Goal: Register for event/course

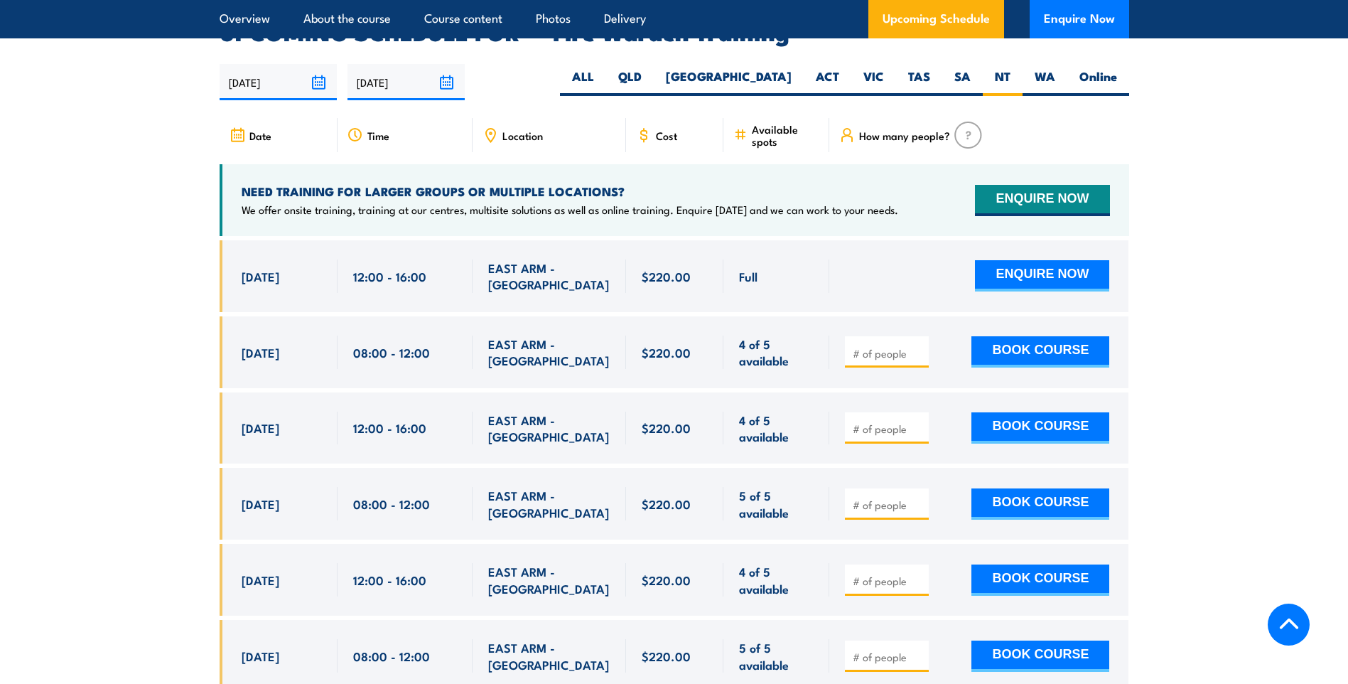
click at [562, 125] on div "Location" at bounding box center [550, 135] width 154 height 34
click at [507, 129] on span "Location" at bounding box center [522, 135] width 41 height 12
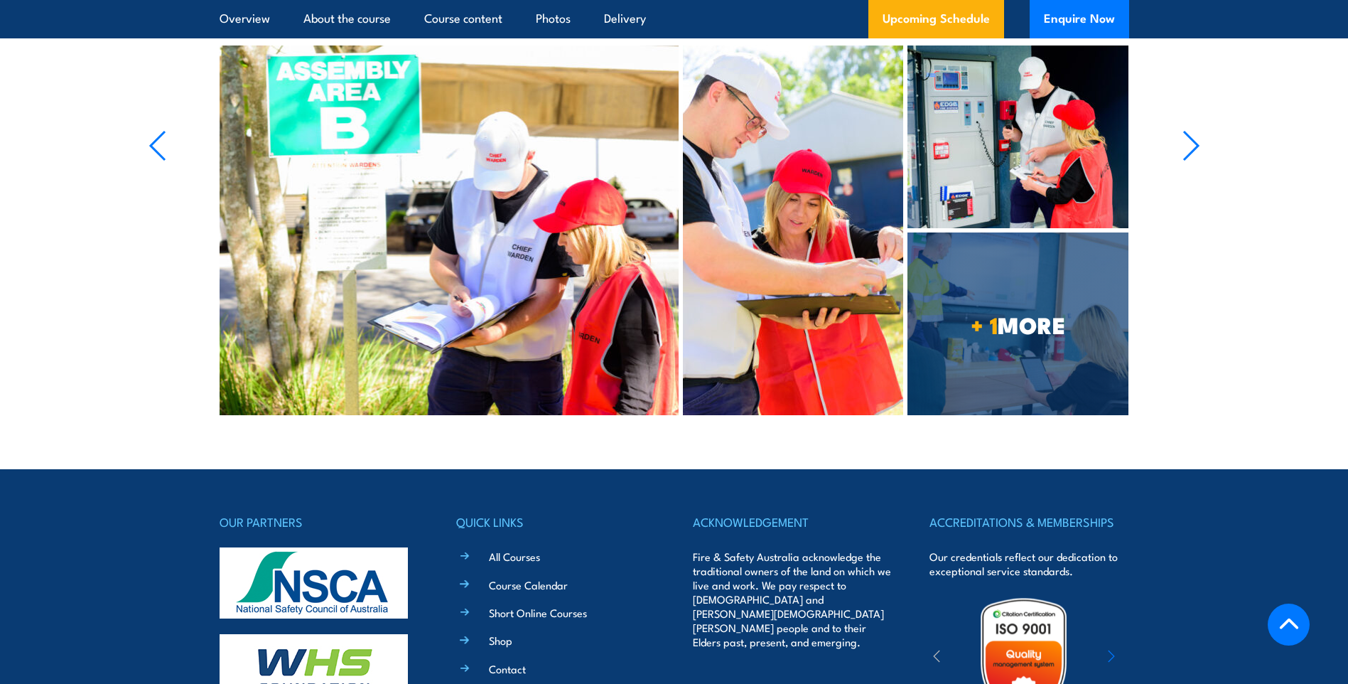
scroll to position [3541, 0]
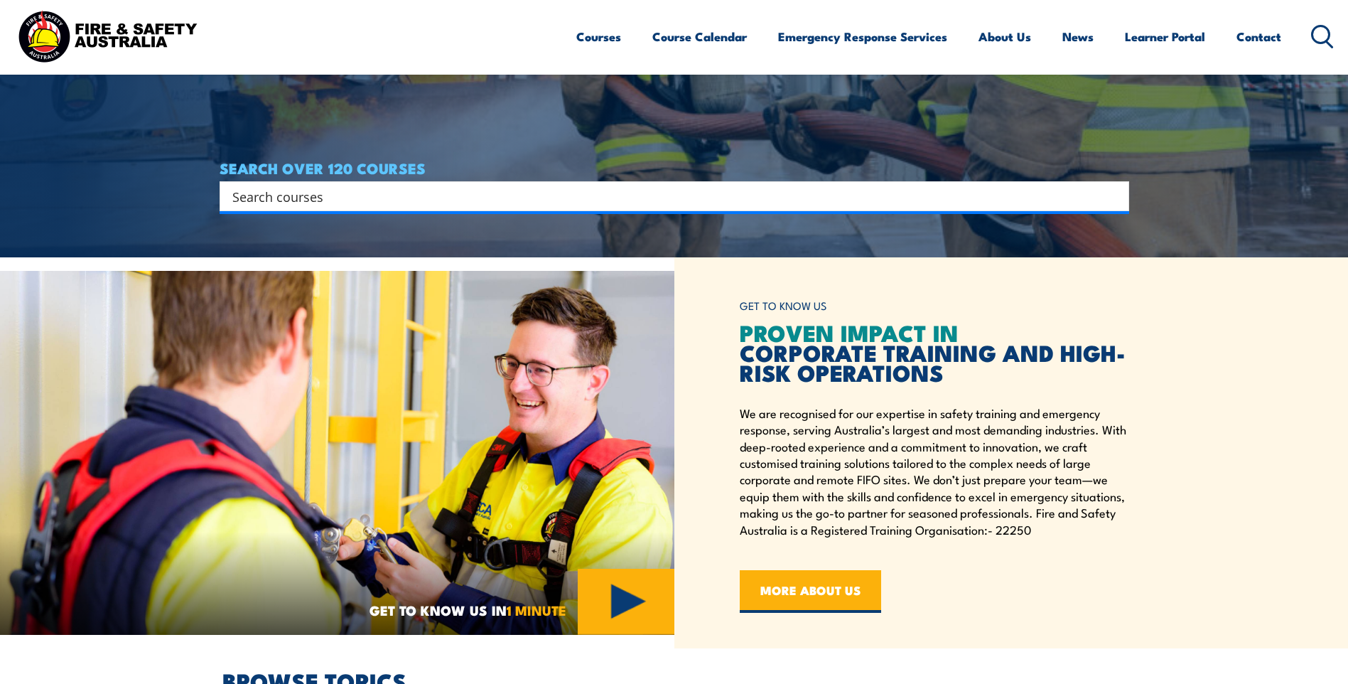
scroll to position [853, 0]
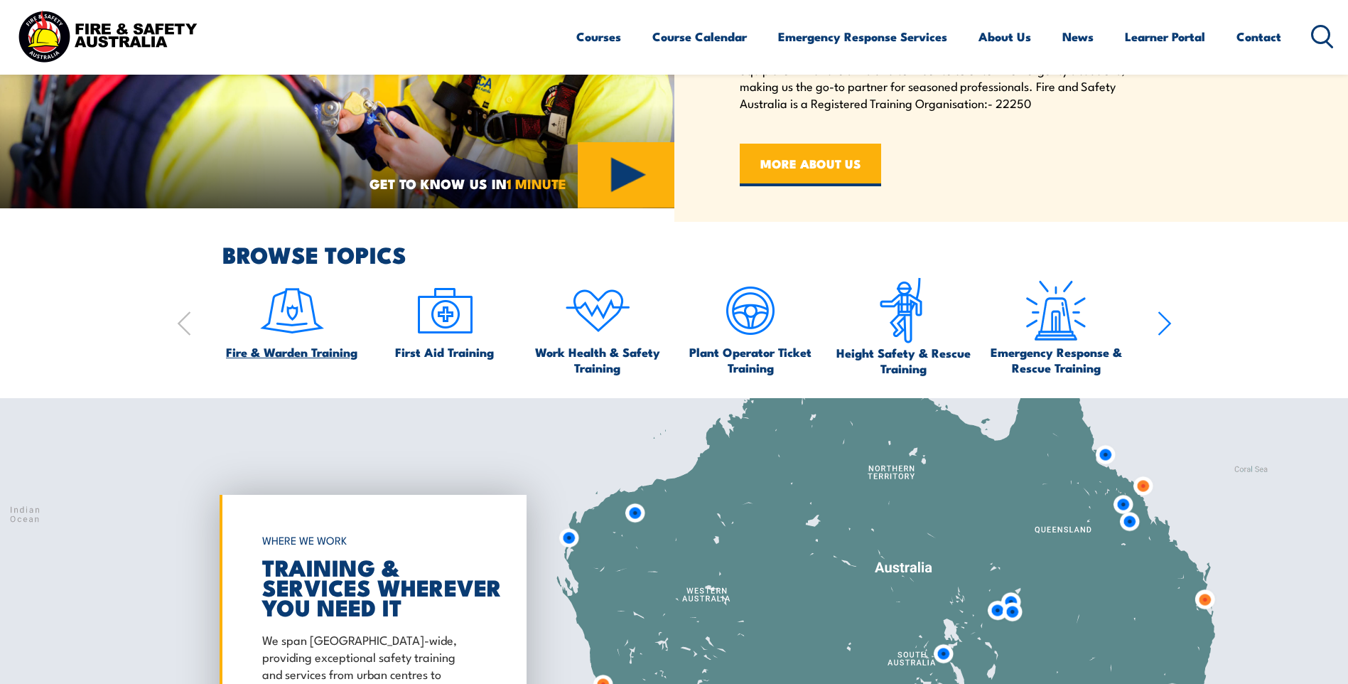
click at [279, 346] on span "Fire & Warden Training" at bounding box center [291, 352] width 131 height 16
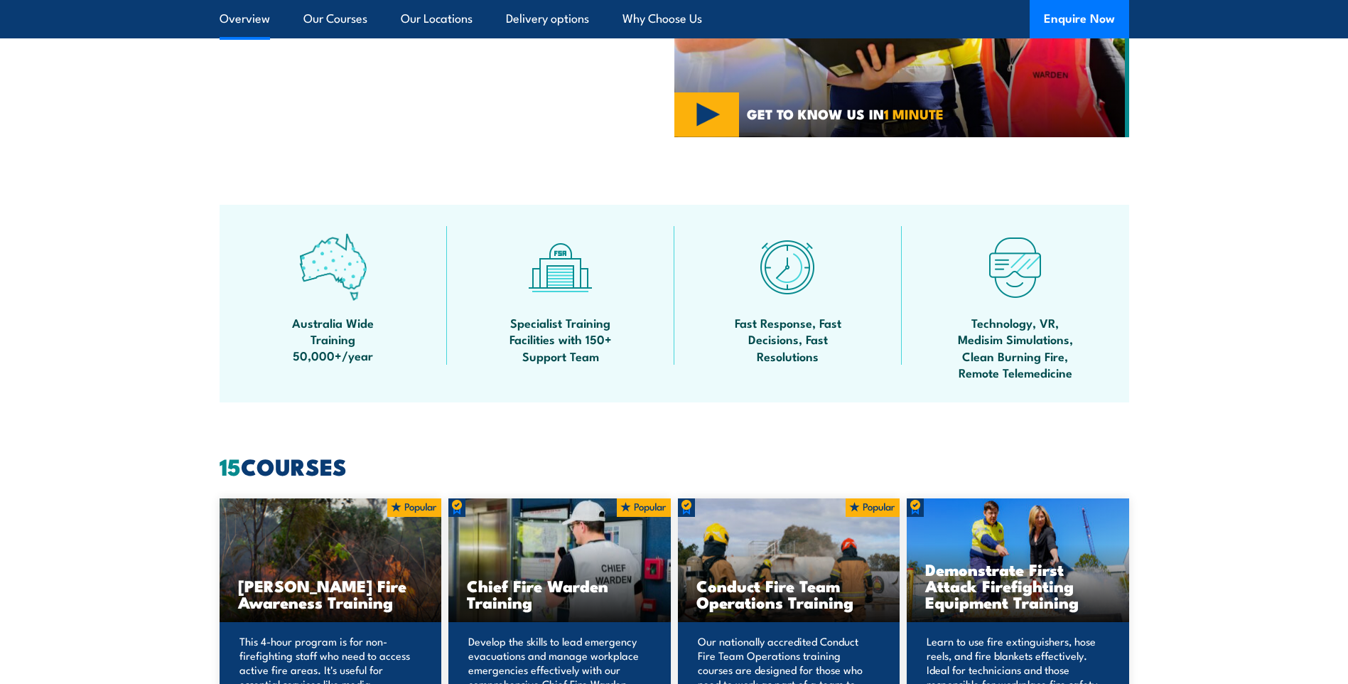
scroll to position [1208, 0]
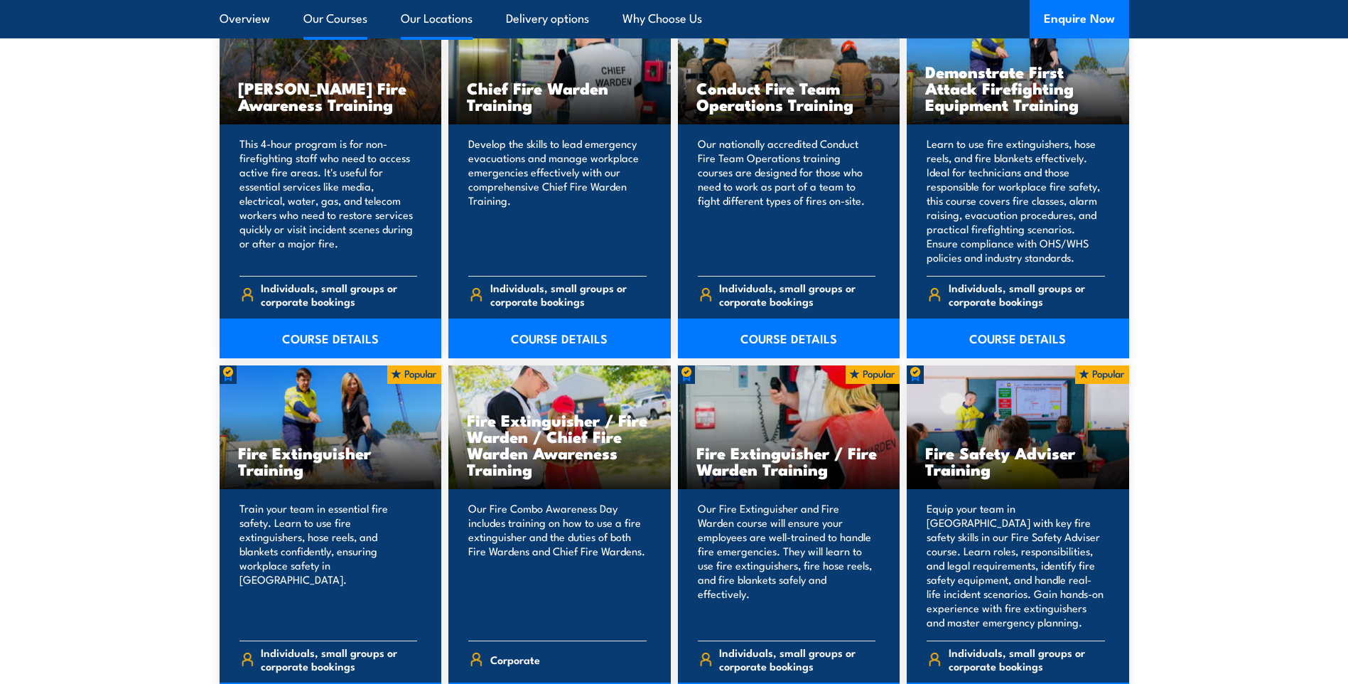
click at [453, 16] on link "Our Locations" at bounding box center [437, 19] width 72 height 38
click at [452, 20] on link "Our Locations" at bounding box center [437, 19] width 72 height 38
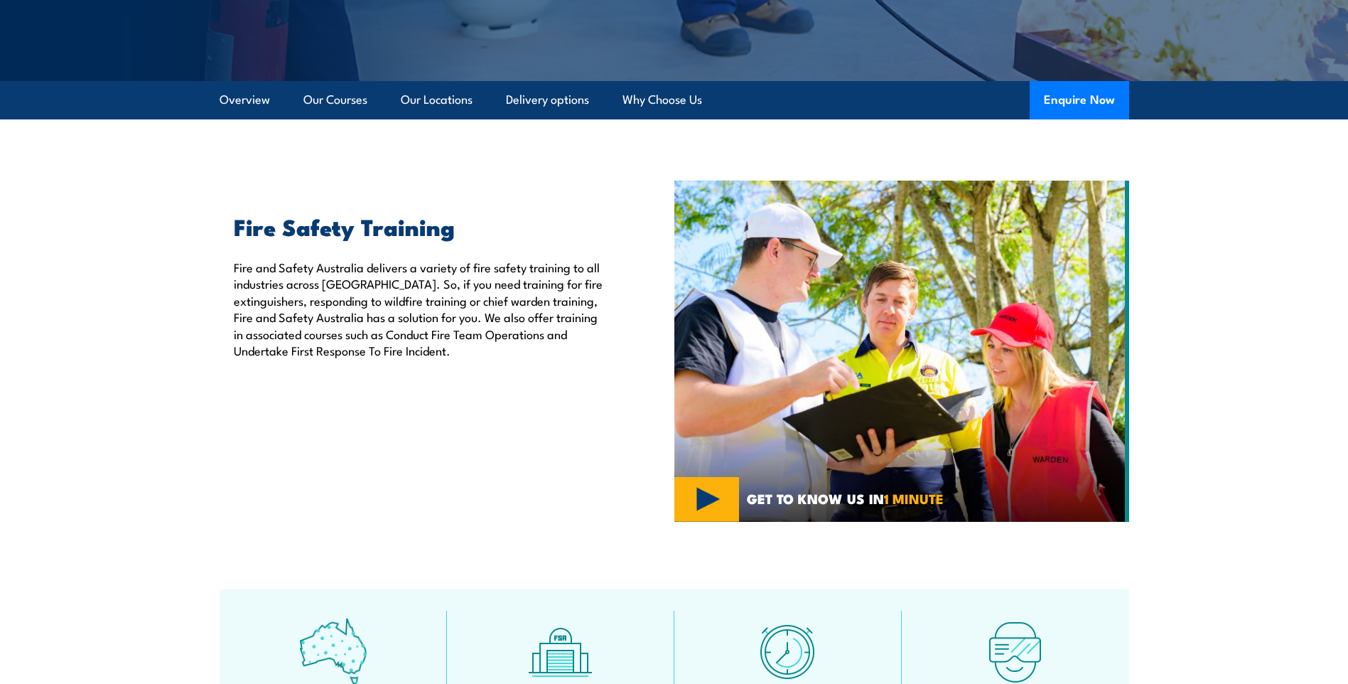
scroll to position [142, 0]
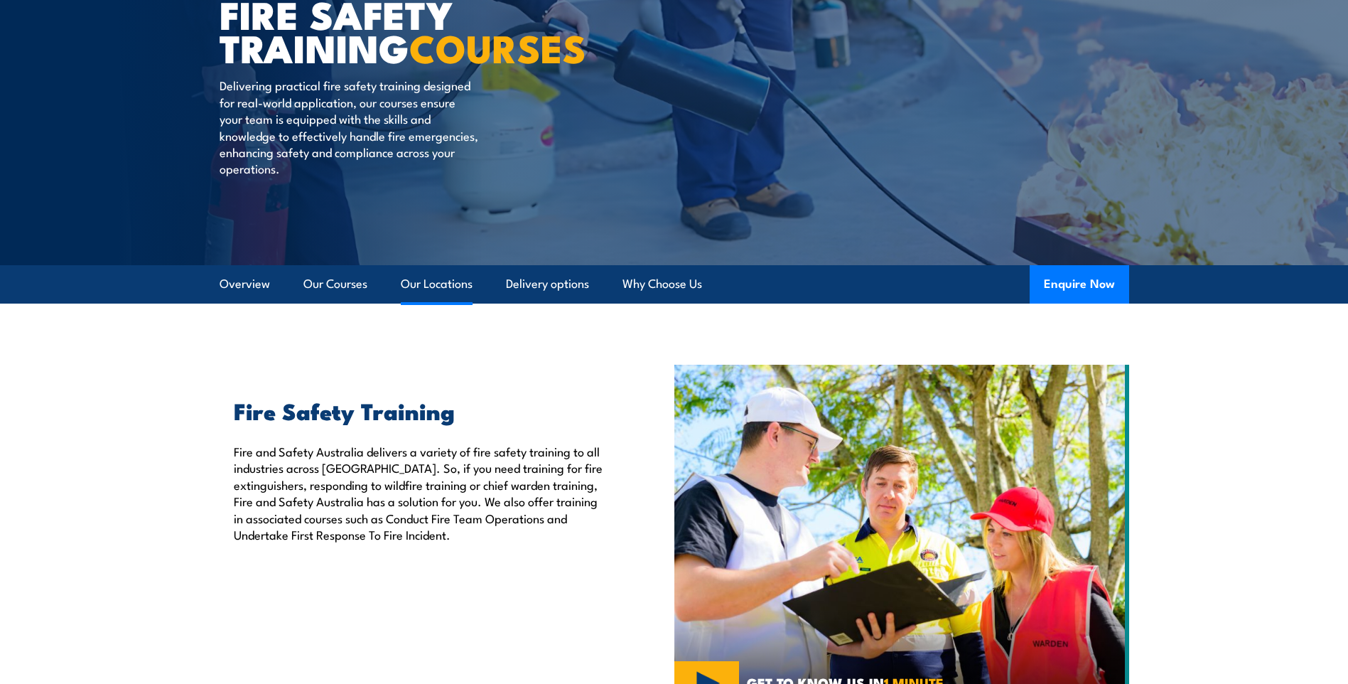
click at [430, 271] on link "Our Locations" at bounding box center [437, 284] width 72 height 38
click at [440, 289] on link "Our Locations" at bounding box center [437, 284] width 72 height 38
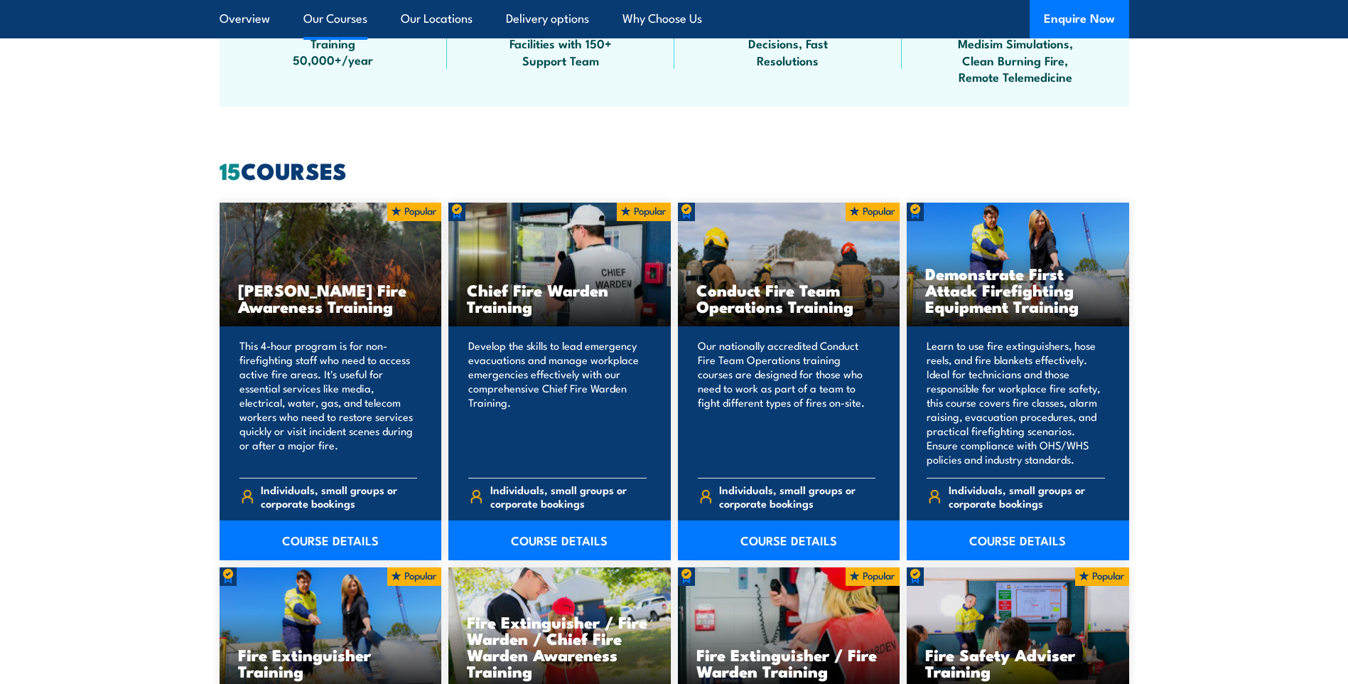
scroll to position [1066, 0]
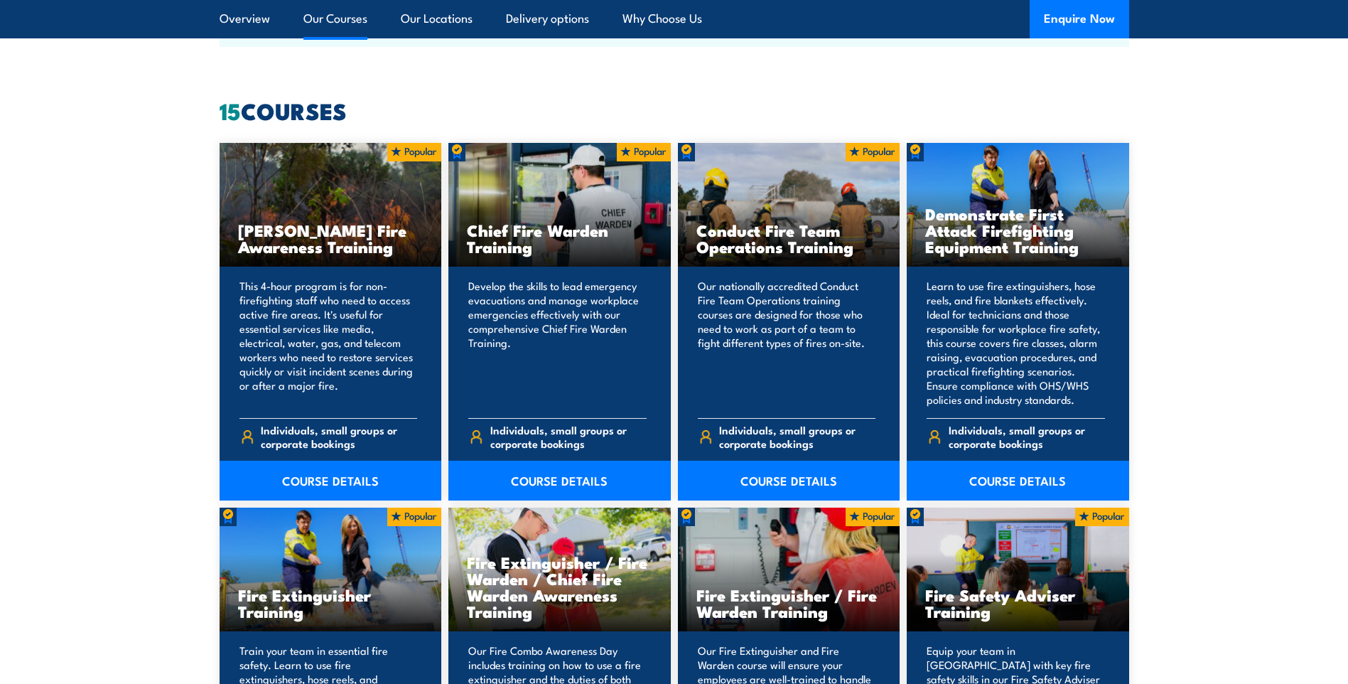
drag, startPoint x: 665, startPoint y: 156, endPoint x: 1276, endPoint y: 154, distance: 611.2
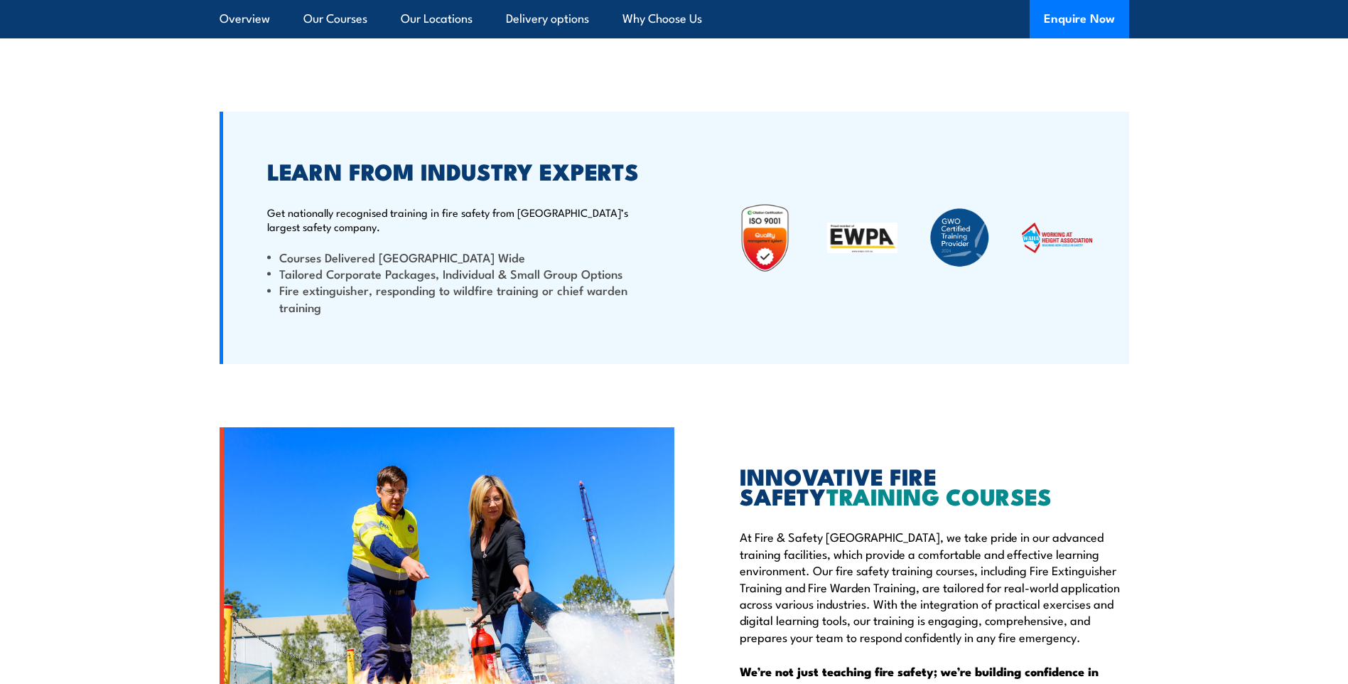
scroll to position [2629, 0]
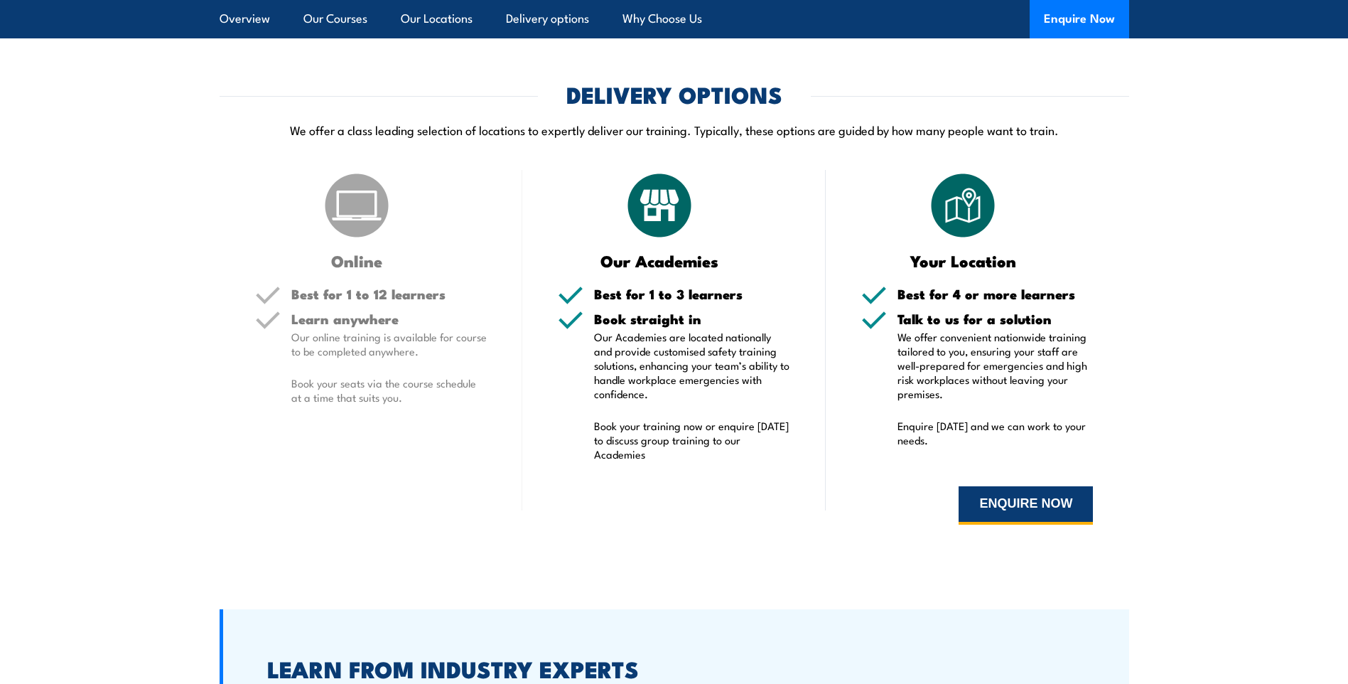
click at [1001, 504] on button "ENQUIRE NOW" at bounding box center [1026, 505] width 134 height 38
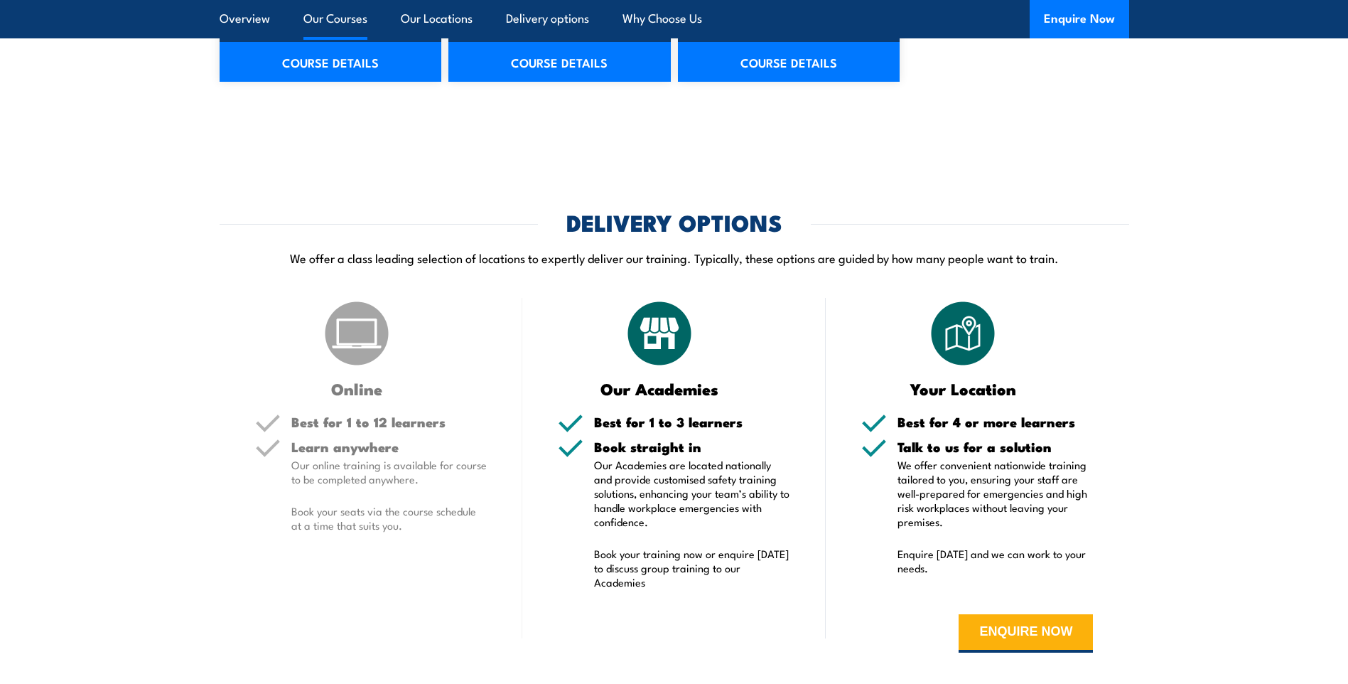
click at [337, 11] on link "Our Courses" at bounding box center [335, 19] width 64 height 38
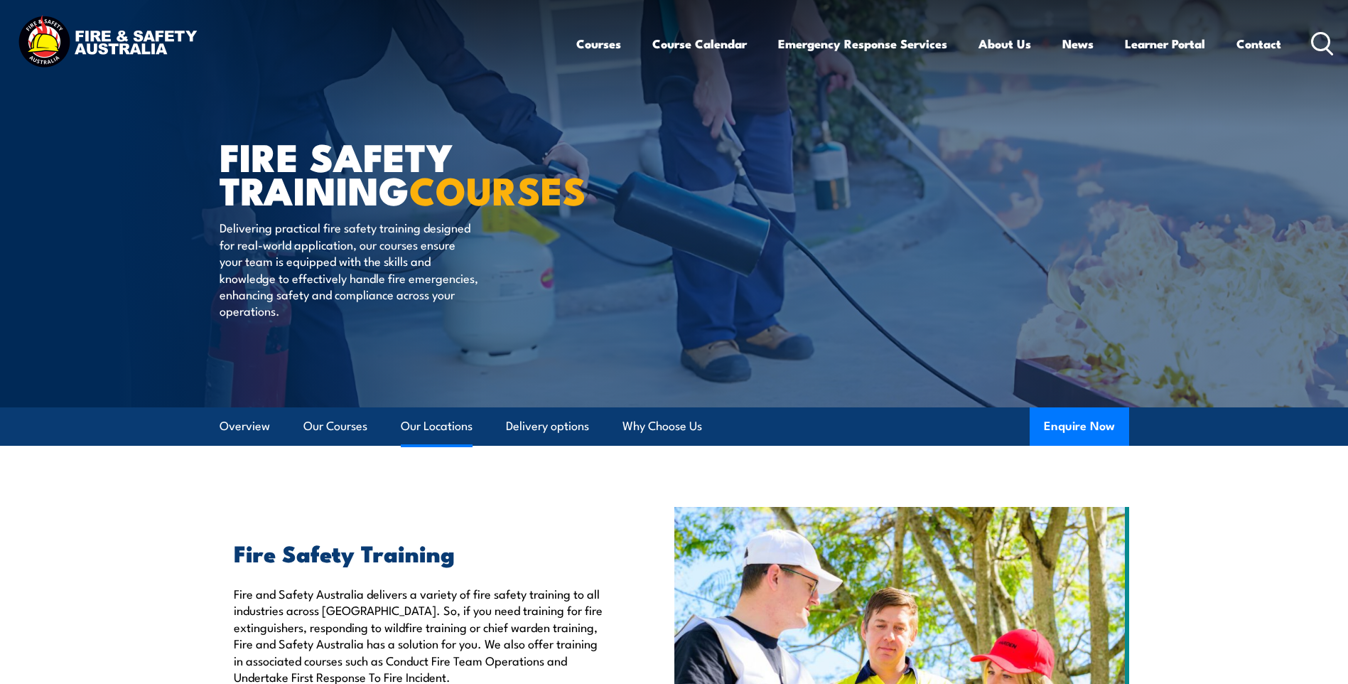
click at [456, 424] on link "Our Locations" at bounding box center [437, 426] width 72 height 38
click at [456, 423] on link "Our Locations" at bounding box center [437, 426] width 72 height 38
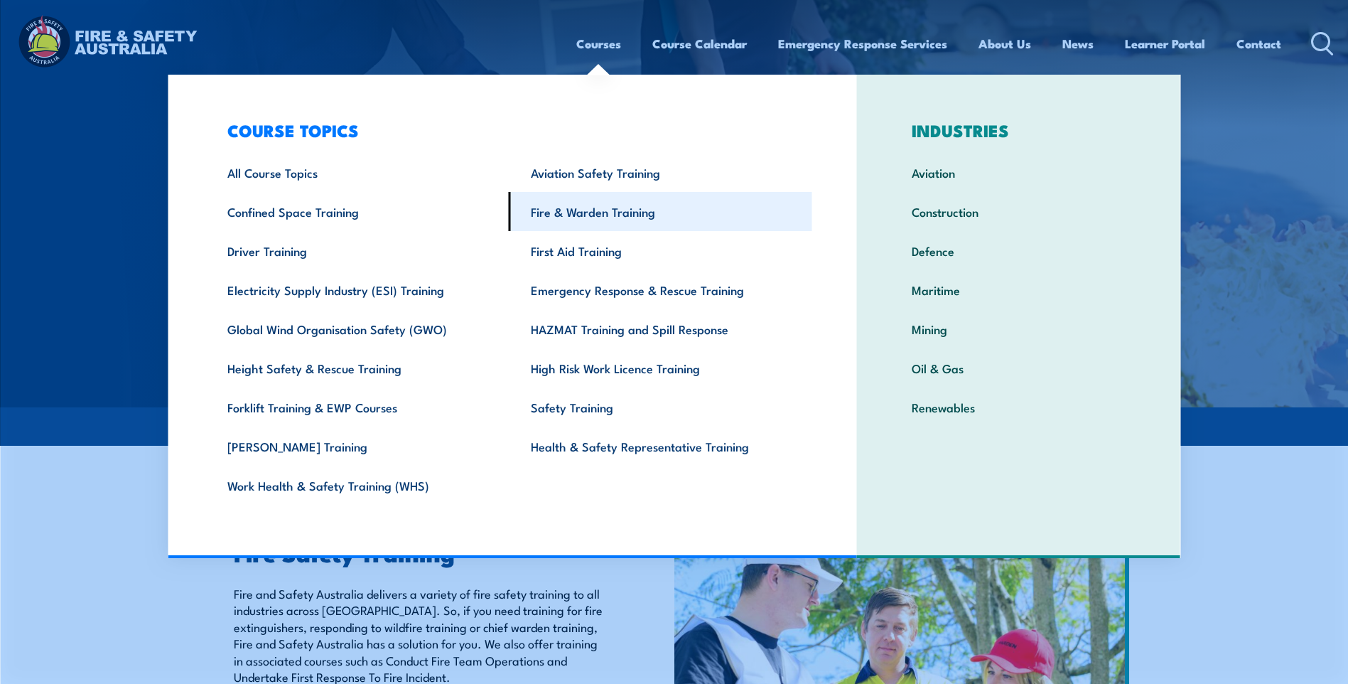
click at [571, 222] on link "Fire & Warden Training" at bounding box center [660, 211] width 303 height 39
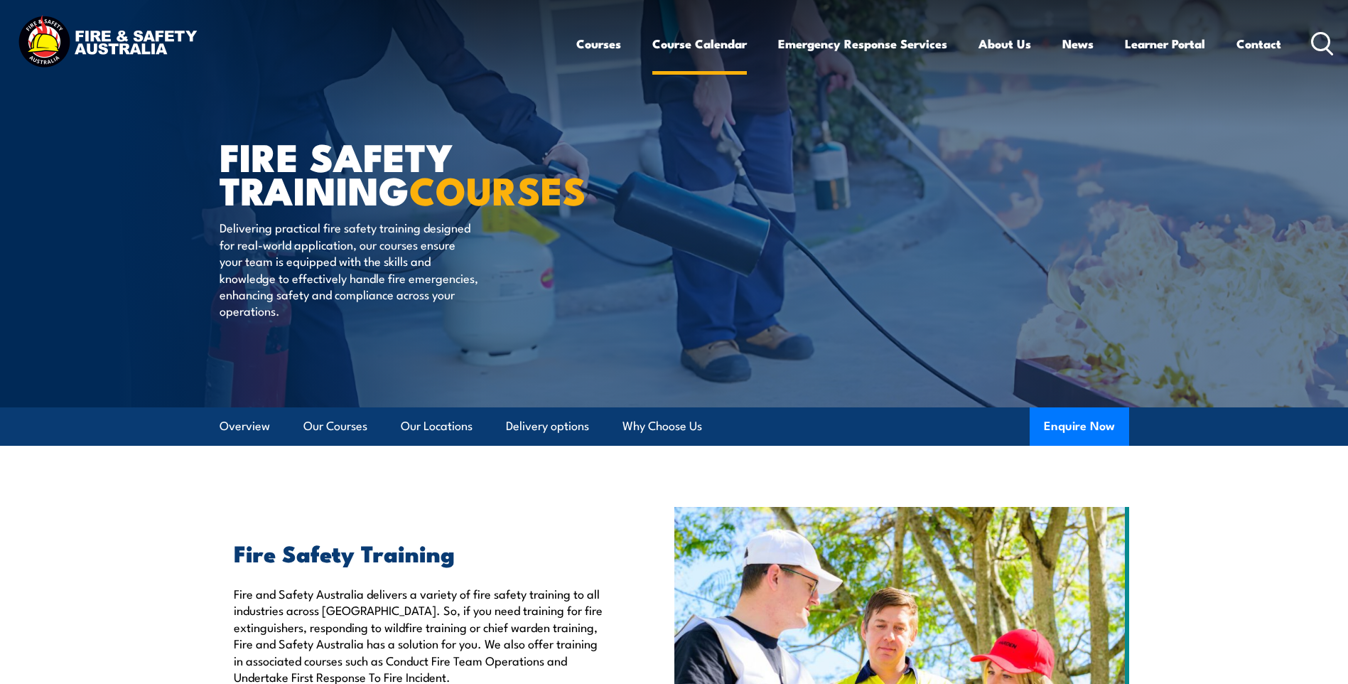
click at [683, 45] on link "Course Calendar" at bounding box center [699, 44] width 95 height 38
click at [681, 45] on link "Course Calendar" at bounding box center [699, 44] width 95 height 38
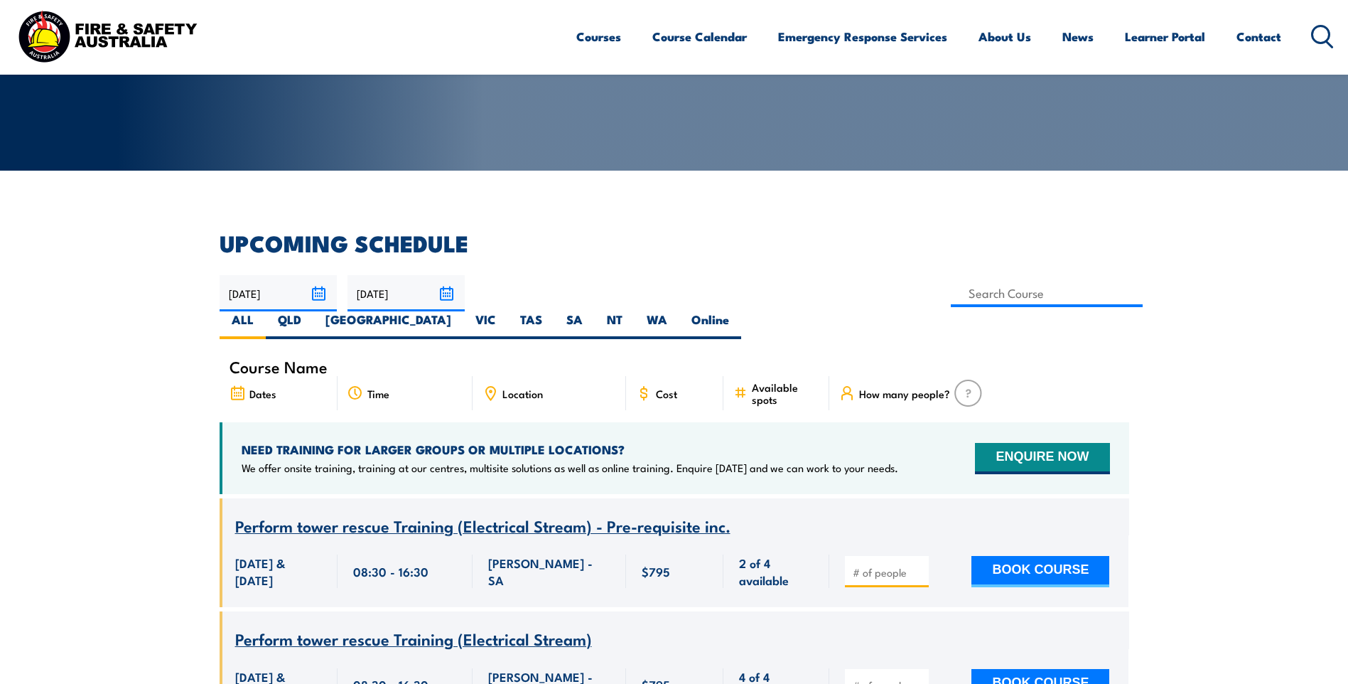
scroll to position [213, 0]
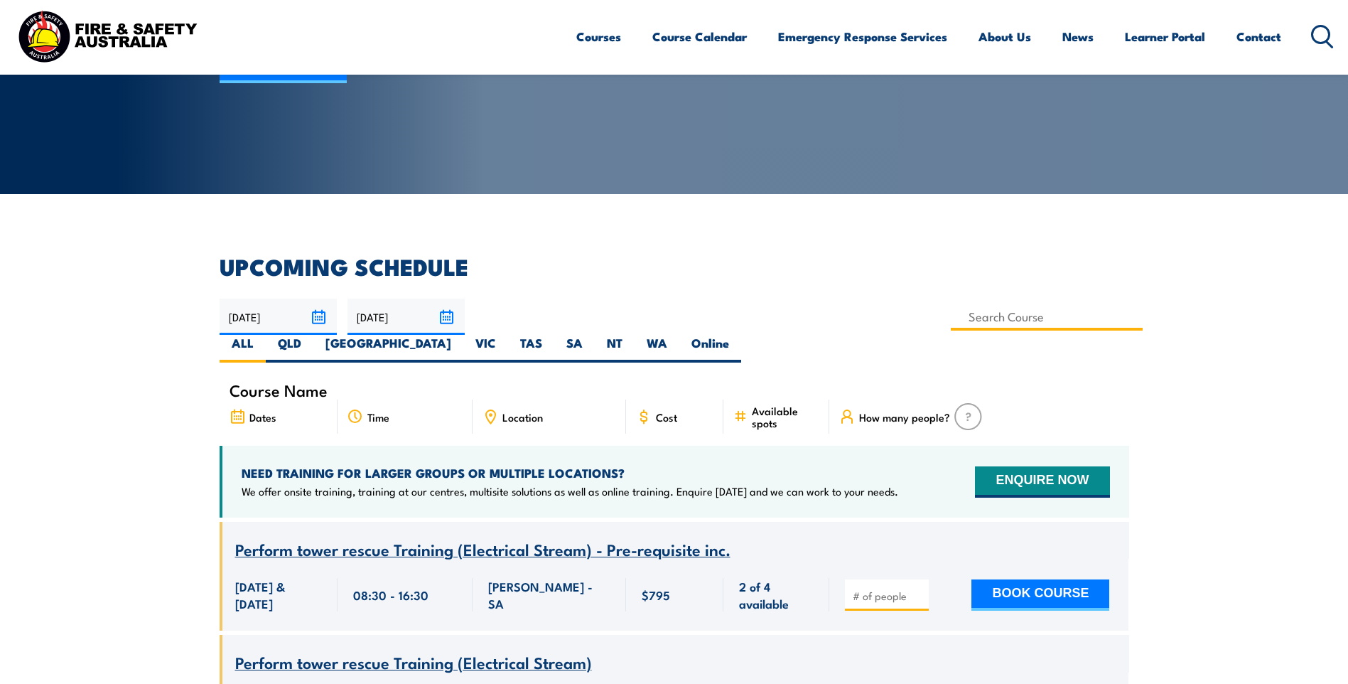
click at [951, 325] on input at bounding box center [1047, 317] width 193 height 28
type input "Katherine"
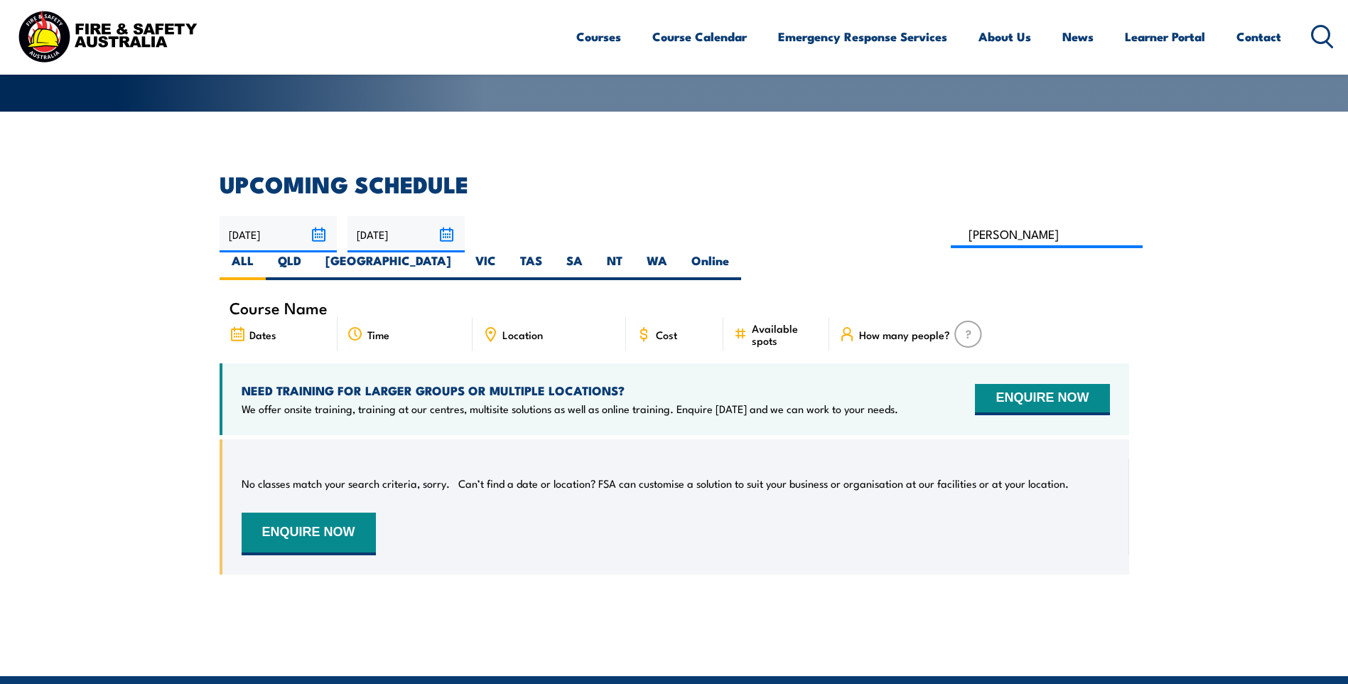
scroll to position [256, 0]
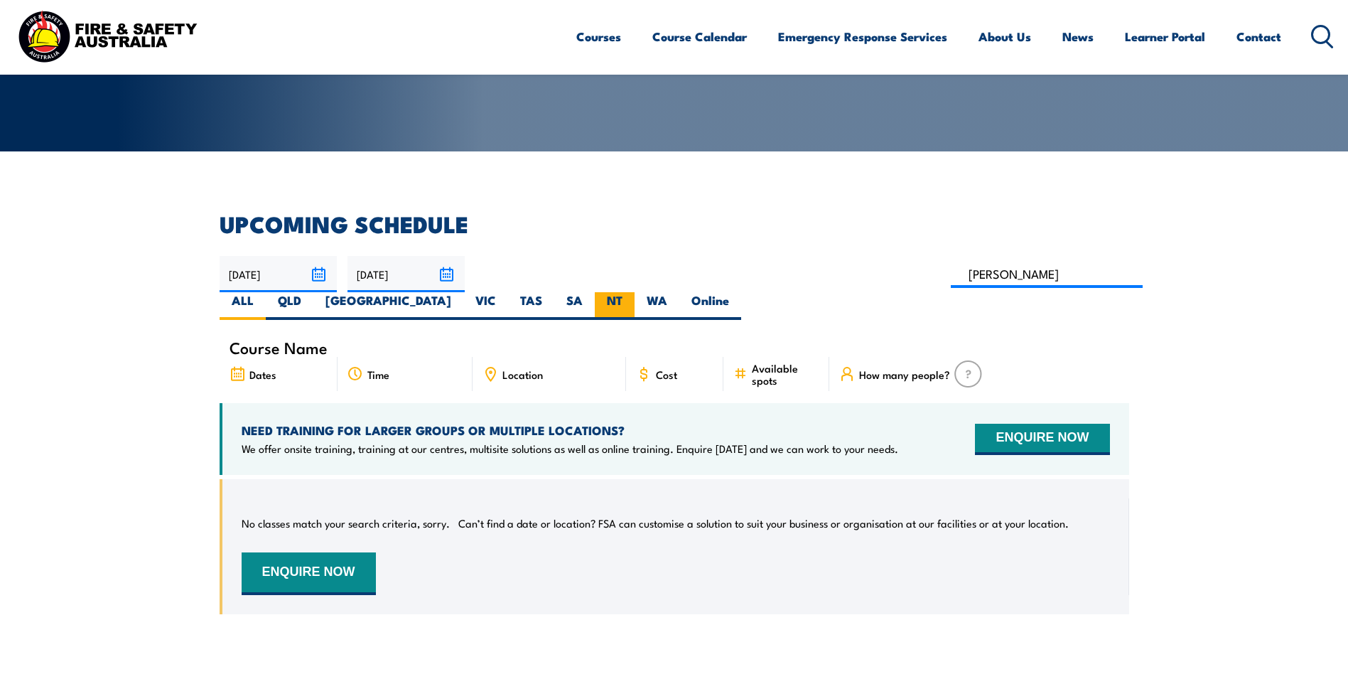
click at [635, 292] on label "NT" at bounding box center [615, 306] width 40 height 28
click at [632, 292] on input "NT" at bounding box center [627, 296] width 9 height 9
radio input "true"
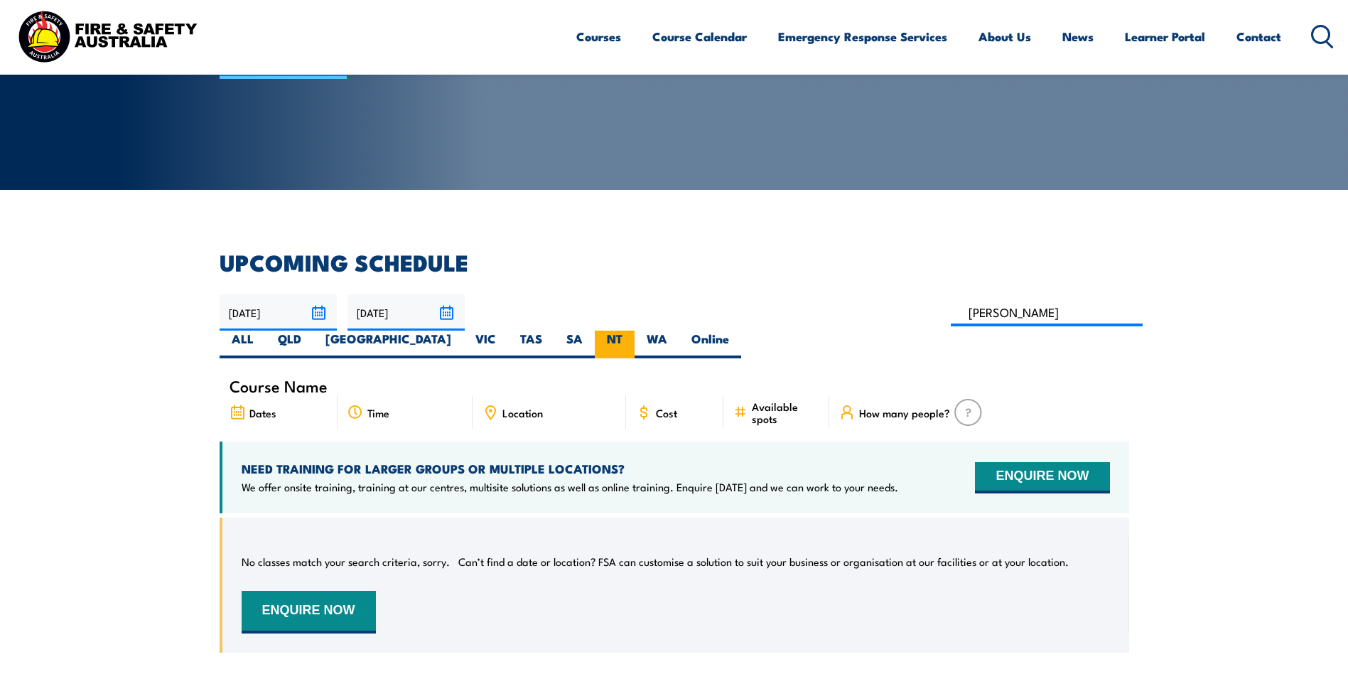
scroll to position [185, 0]
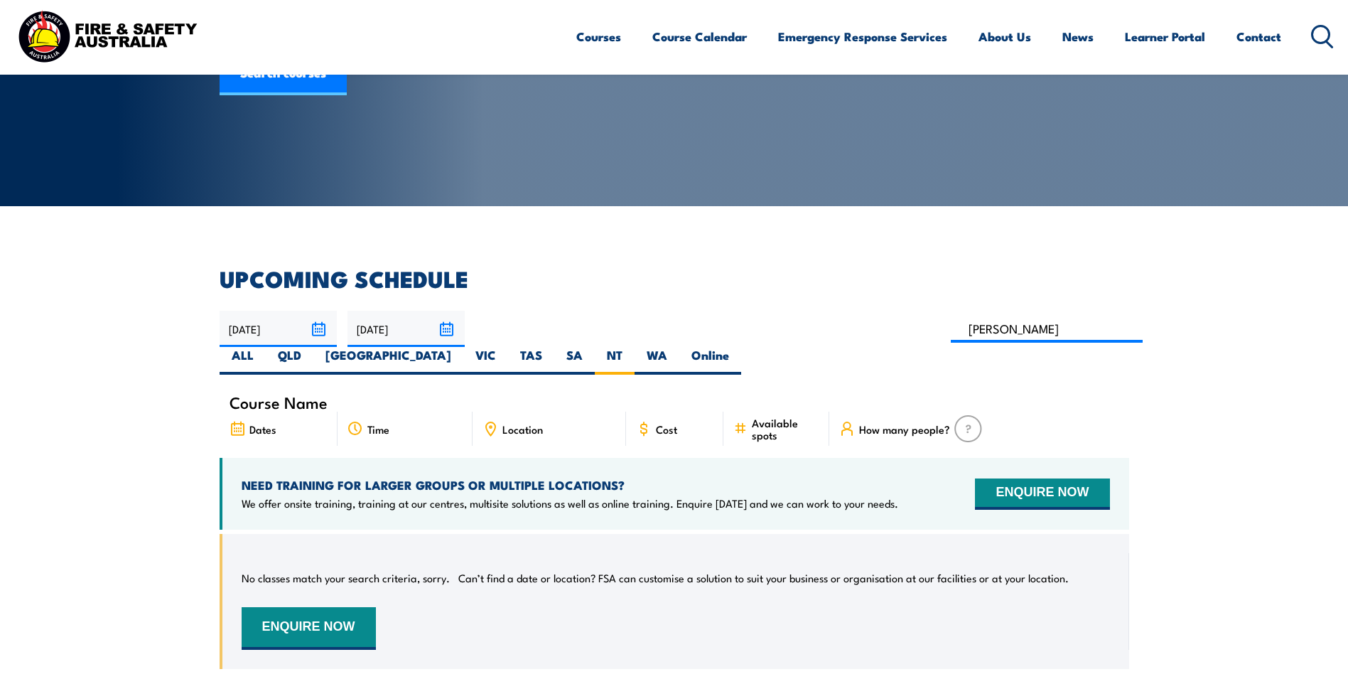
scroll to position [185, 0]
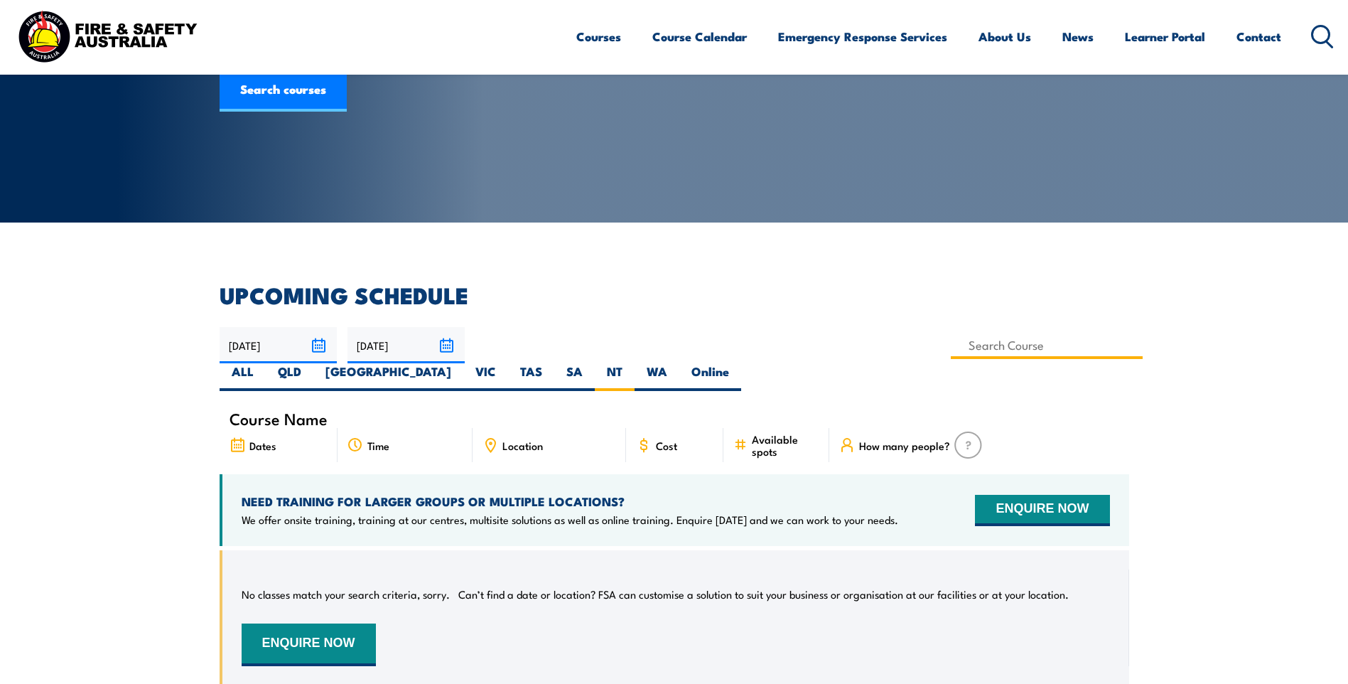
click at [951, 347] on input at bounding box center [1047, 345] width 193 height 28
type input "Katherine"
click at [951, 342] on input "Katherine" at bounding box center [1047, 345] width 193 height 28
drag, startPoint x: 593, startPoint y: 342, endPoint x: 514, endPoint y: 345, distance: 79.7
click at [951, 345] on input "Katherine" at bounding box center [1047, 345] width 193 height 28
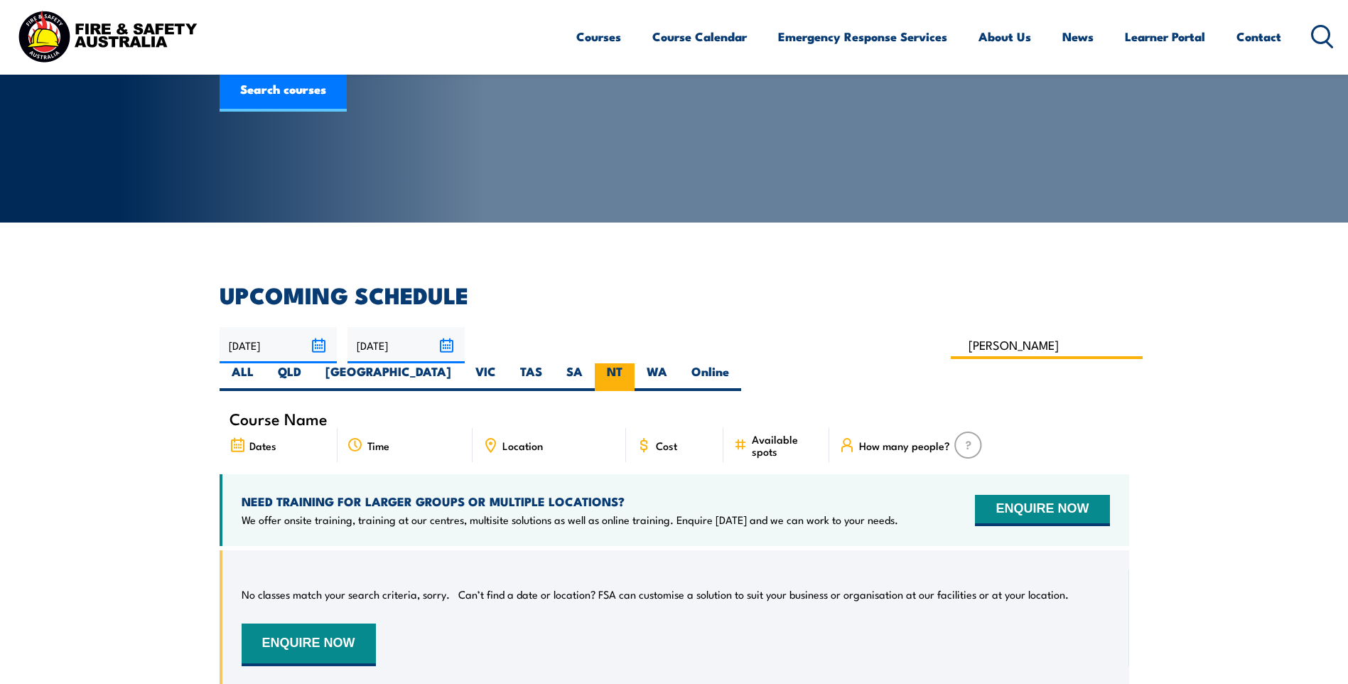
type input "Katherin"
click at [635, 363] on label "NT" at bounding box center [615, 377] width 40 height 28
click at [632, 363] on input "NT" at bounding box center [627, 367] width 9 height 9
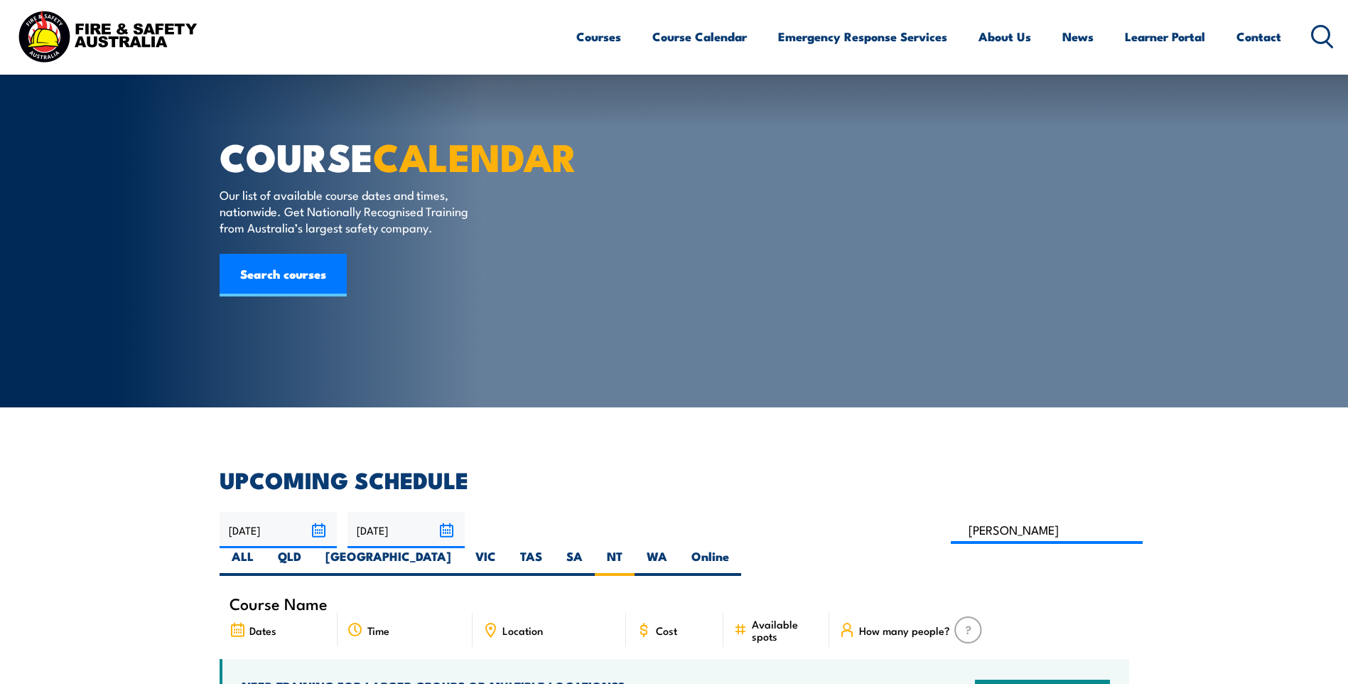
select select "7"
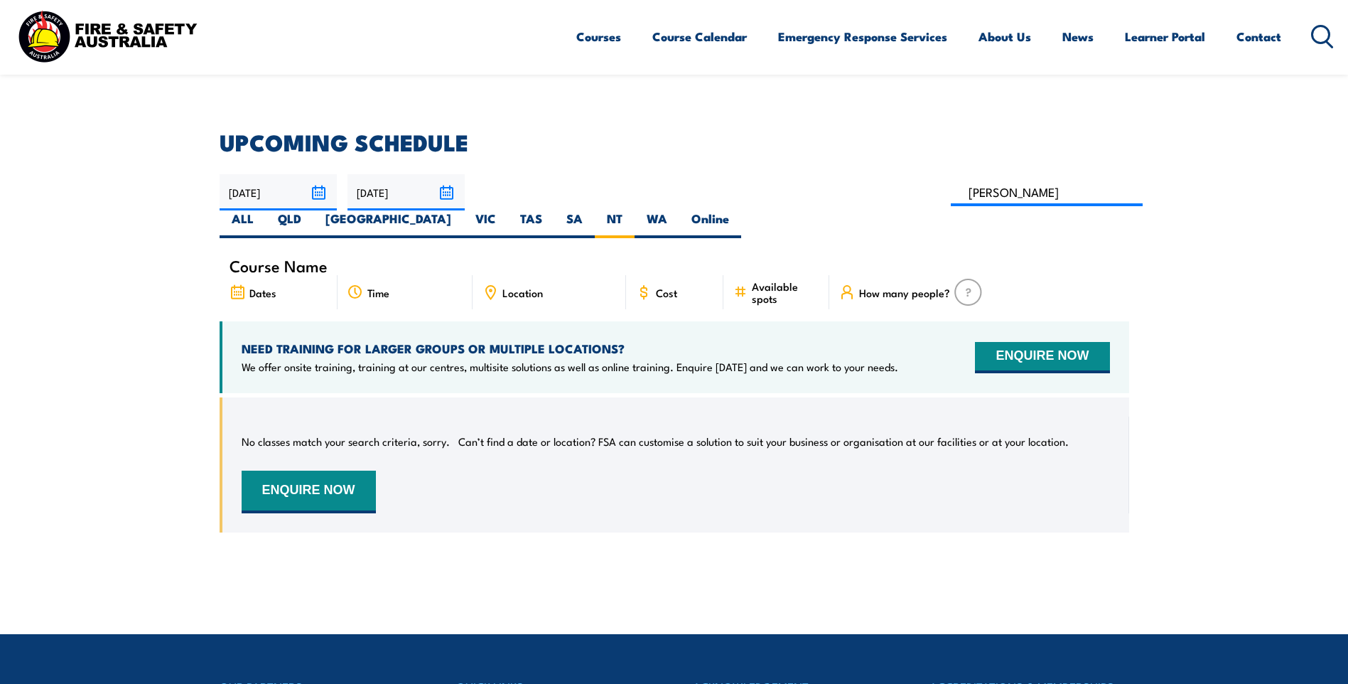
scroll to position [327, 0]
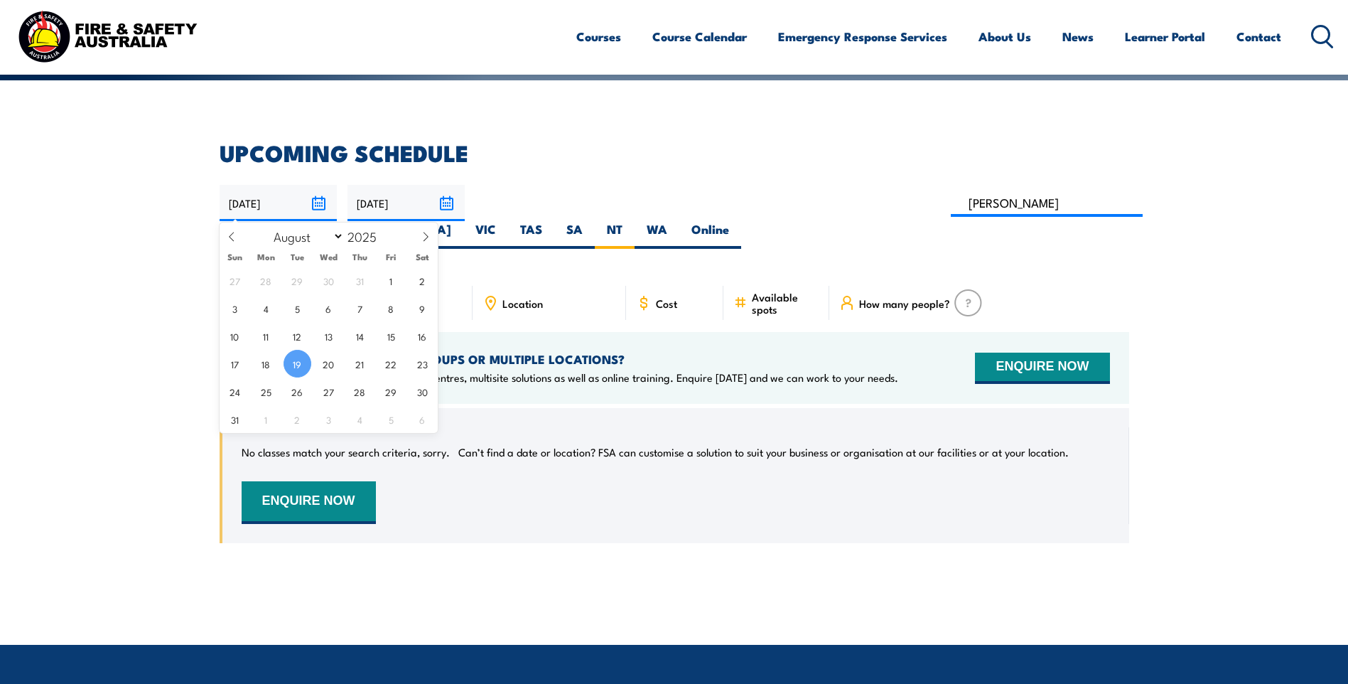
click at [320, 198] on input "[DATE]" at bounding box center [278, 203] width 117 height 36
click at [316, 197] on input "[DATE]" at bounding box center [278, 203] width 117 height 36
click at [317, 199] on input "[DATE]" at bounding box center [278, 203] width 117 height 36
click at [443, 200] on input "[DATE]" at bounding box center [406, 203] width 117 height 36
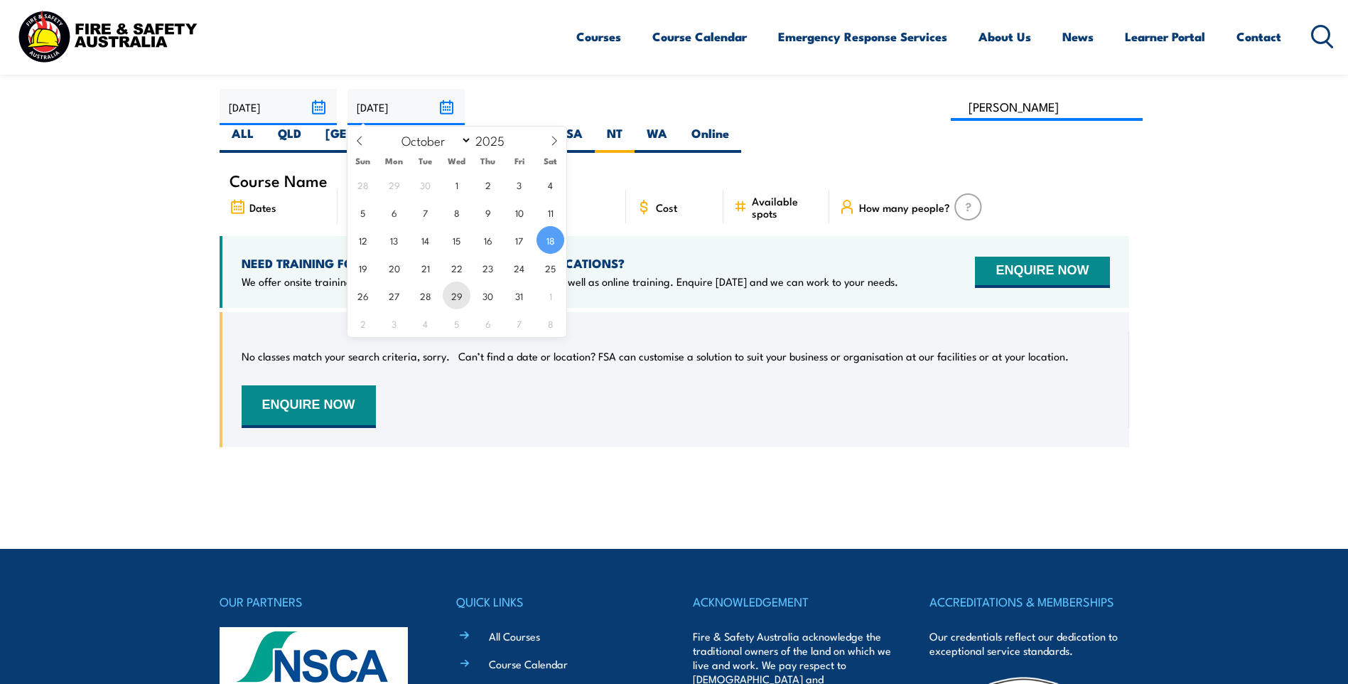
scroll to position [398, 0]
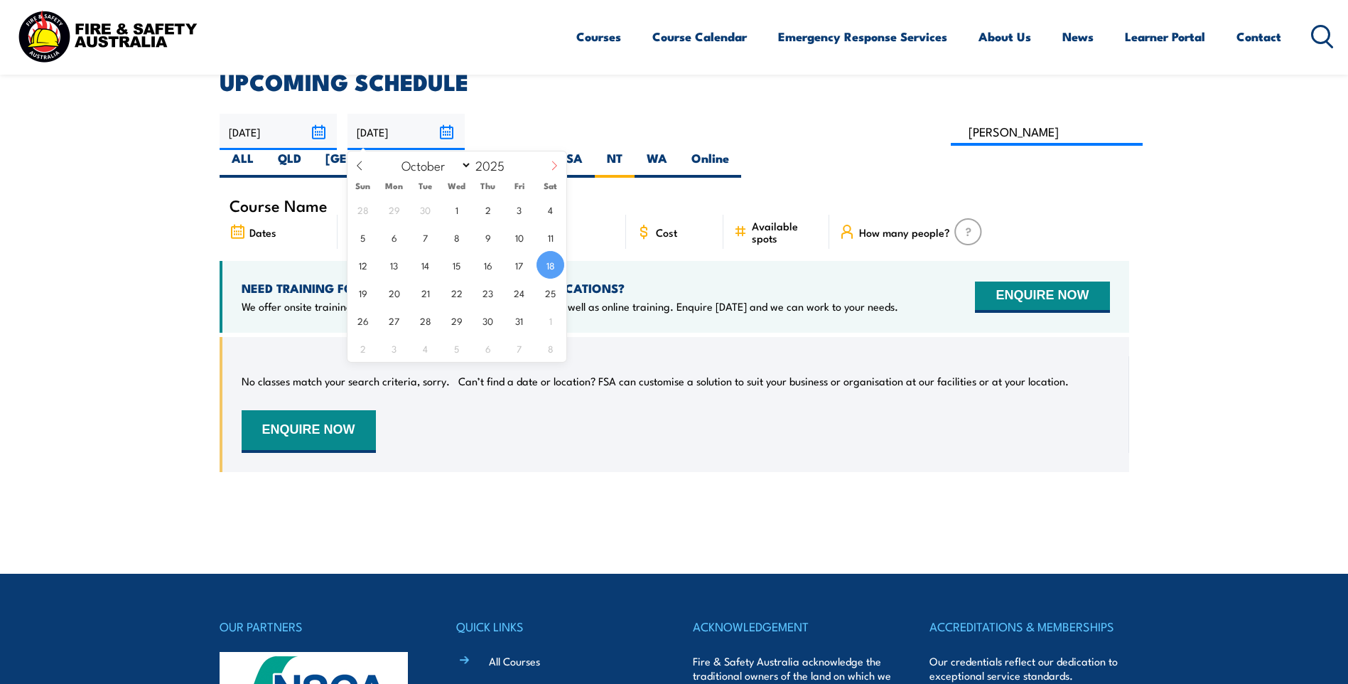
click at [556, 163] on icon at bounding box center [554, 166] width 10 height 10
select select "10"
click at [372, 348] on span "30" at bounding box center [363, 348] width 28 height 28
type input "[DATE]"
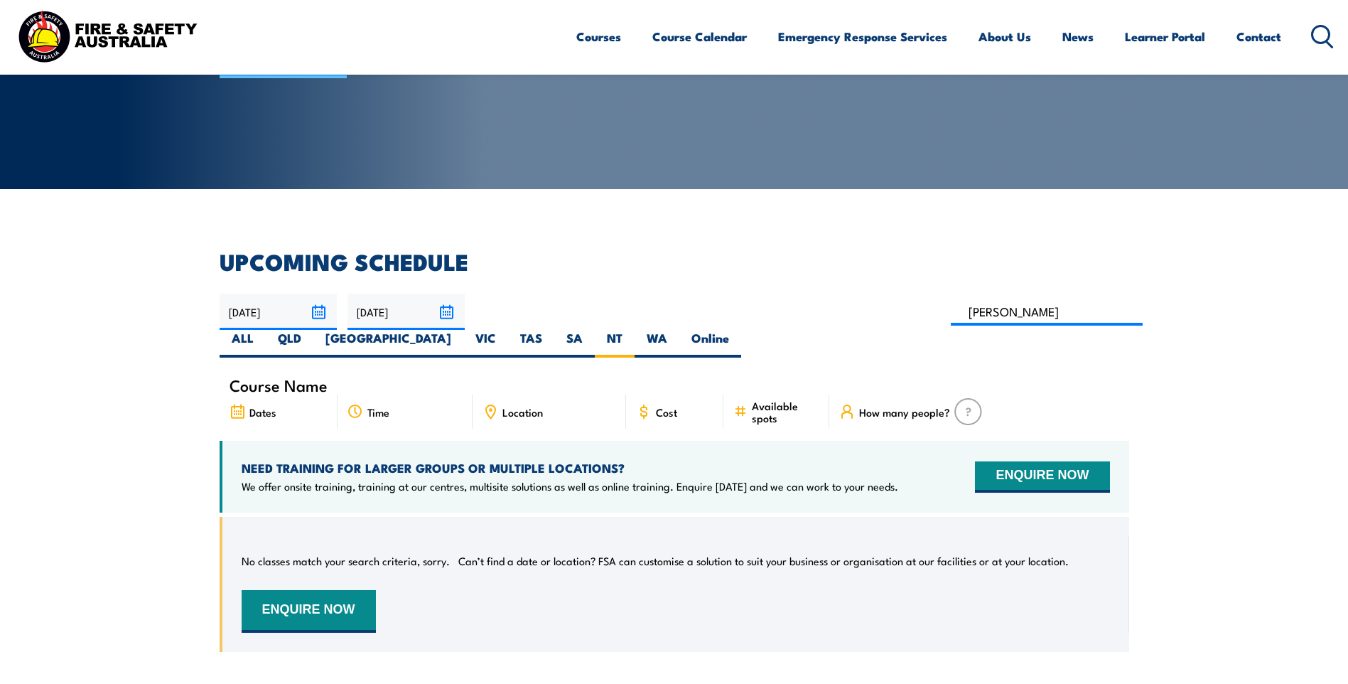
scroll to position [185, 0]
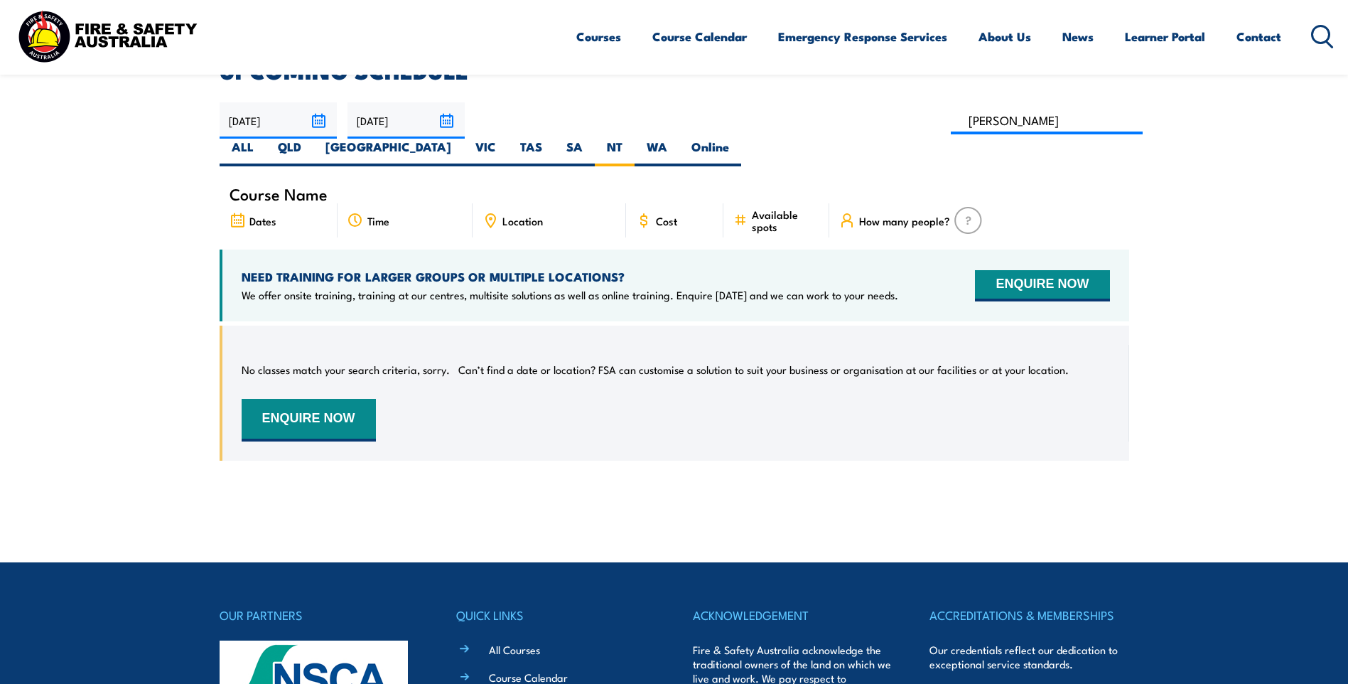
scroll to position [327, 0]
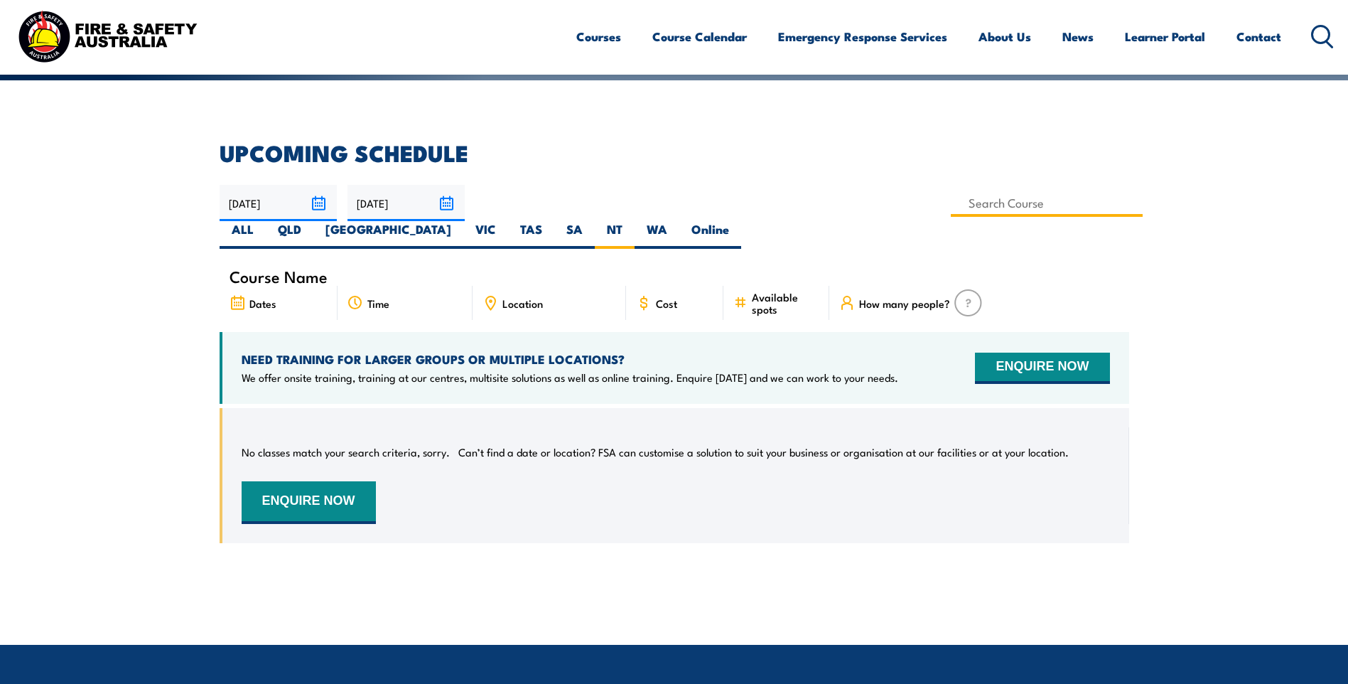
click at [951, 202] on input at bounding box center [1047, 203] width 193 height 28
type input "K"
type input "[PERSON_NAME]"
click at [635, 221] on label "NT" at bounding box center [615, 235] width 40 height 28
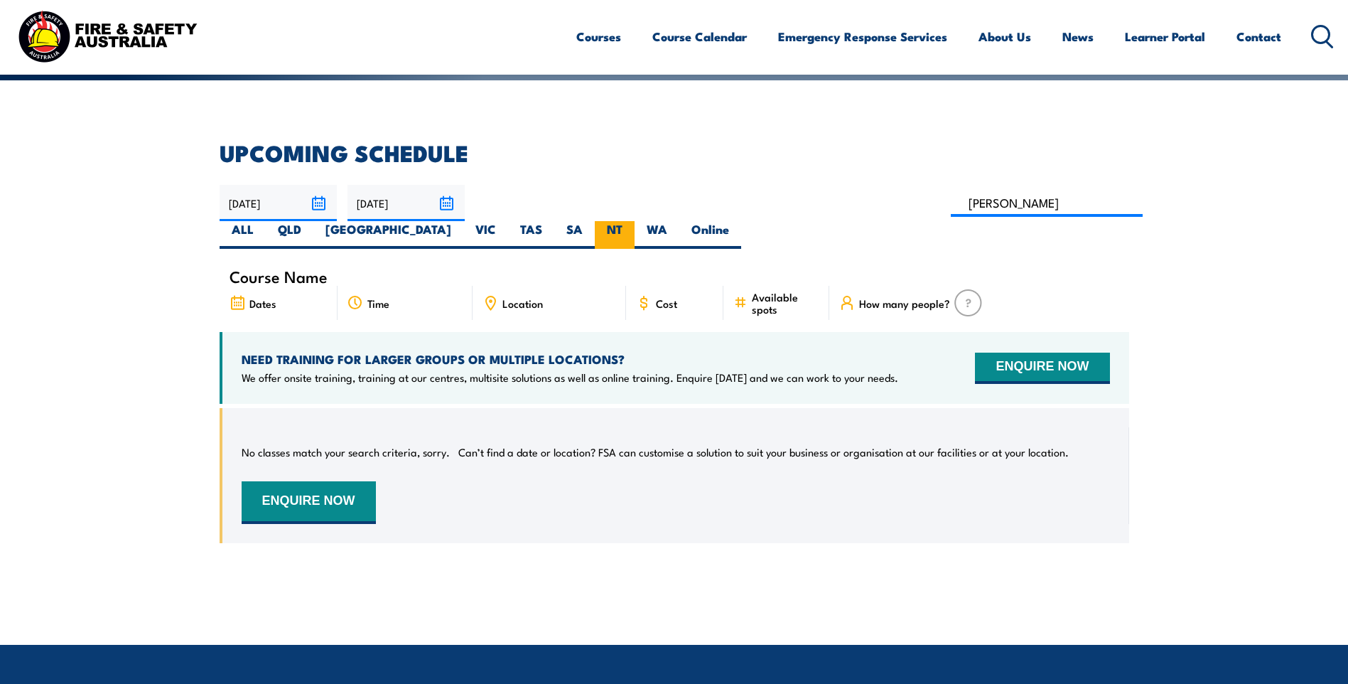
click at [632, 221] on input "NT" at bounding box center [627, 225] width 9 height 9
click at [635, 221] on label "NT" at bounding box center [615, 235] width 40 height 28
click at [632, 221] on input "NT" at bounding box center [627, 225] width 9 height 9
click at [951, 203] on input at bounding box center [1047, 203] width 193 height 28
type input "ACT Health & Safety Representative Initial 5 Day Training"
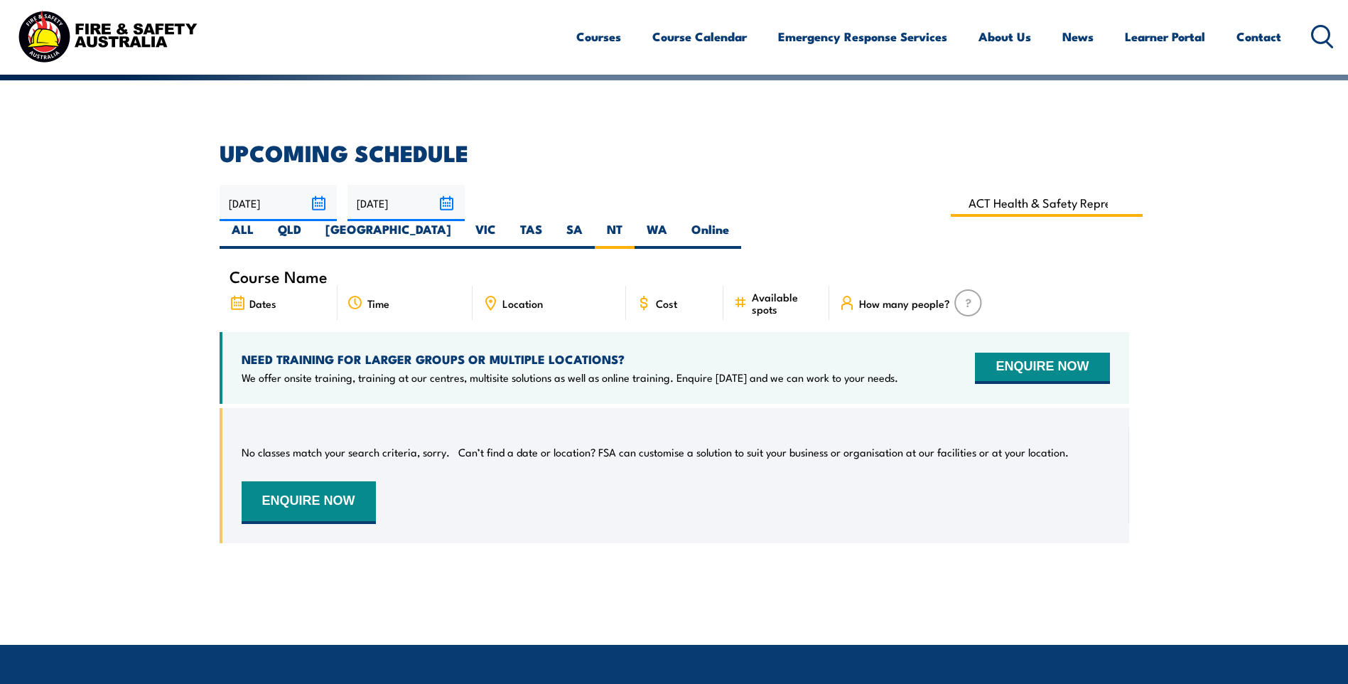
click at [951, 205] on input "ACT Health & Safety Representative Initial 5 Day Training" at bounding box center [1047, 203] width 193 height 28
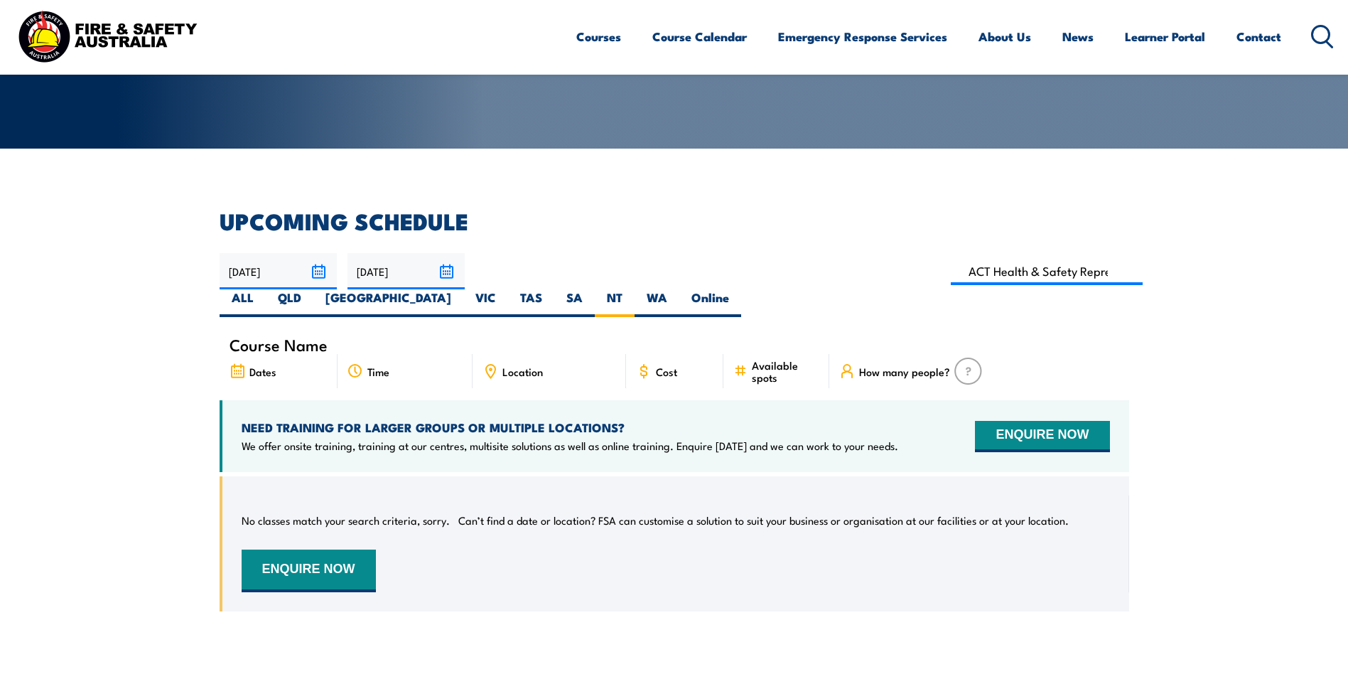
scroll to position [256, 0]
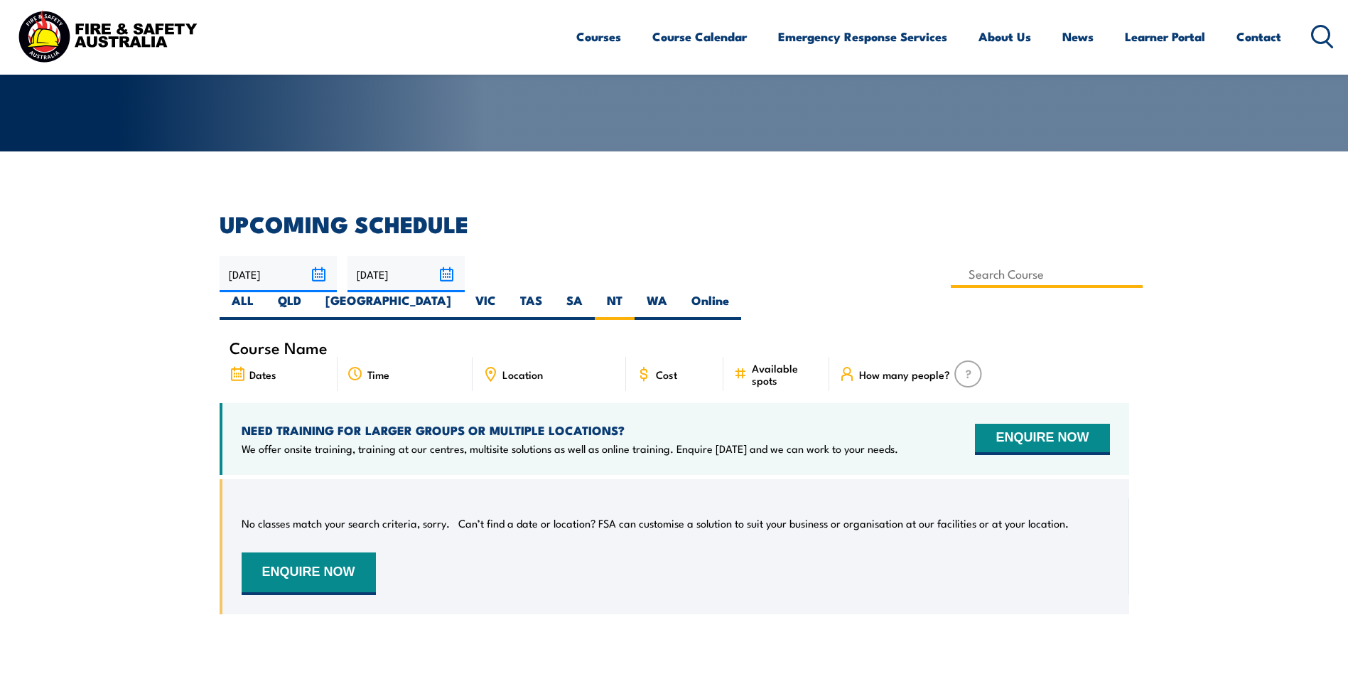
click at [951, 269] on input at bounding box center [1047, 274] width 193 height 28
type input "K"
type input "NT"
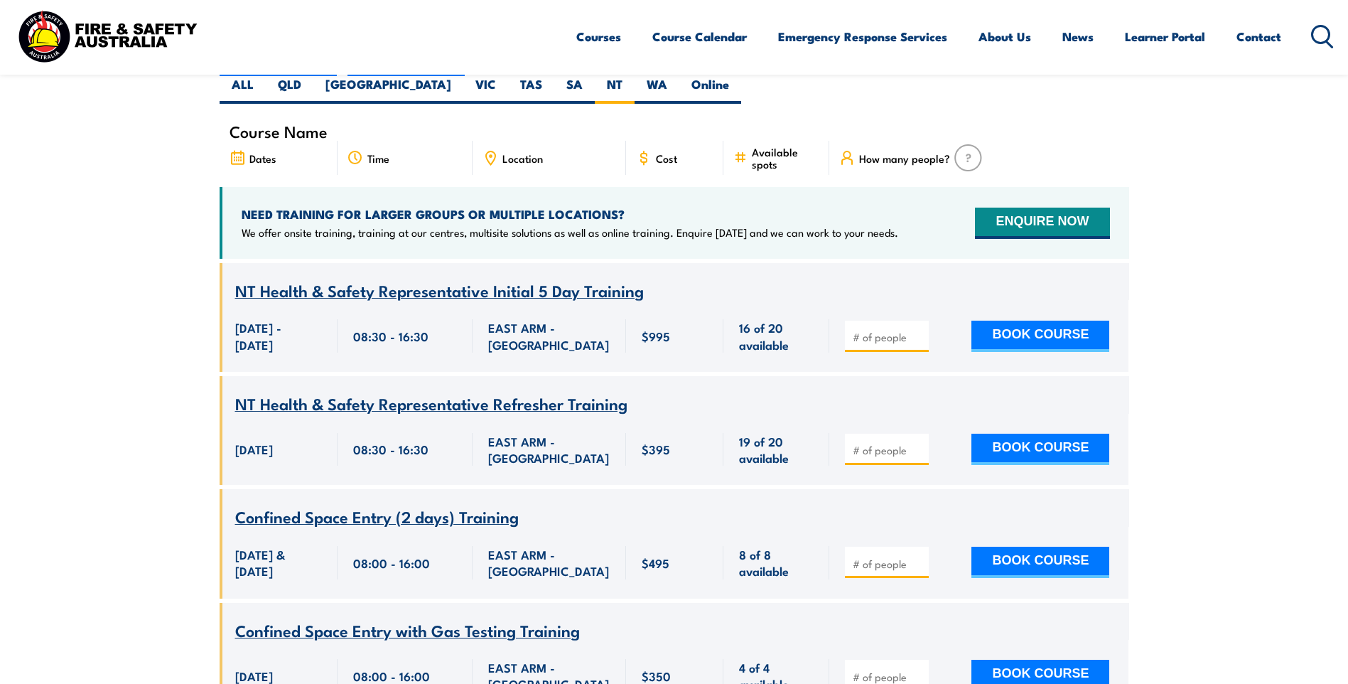
scroll to position [469, 0]
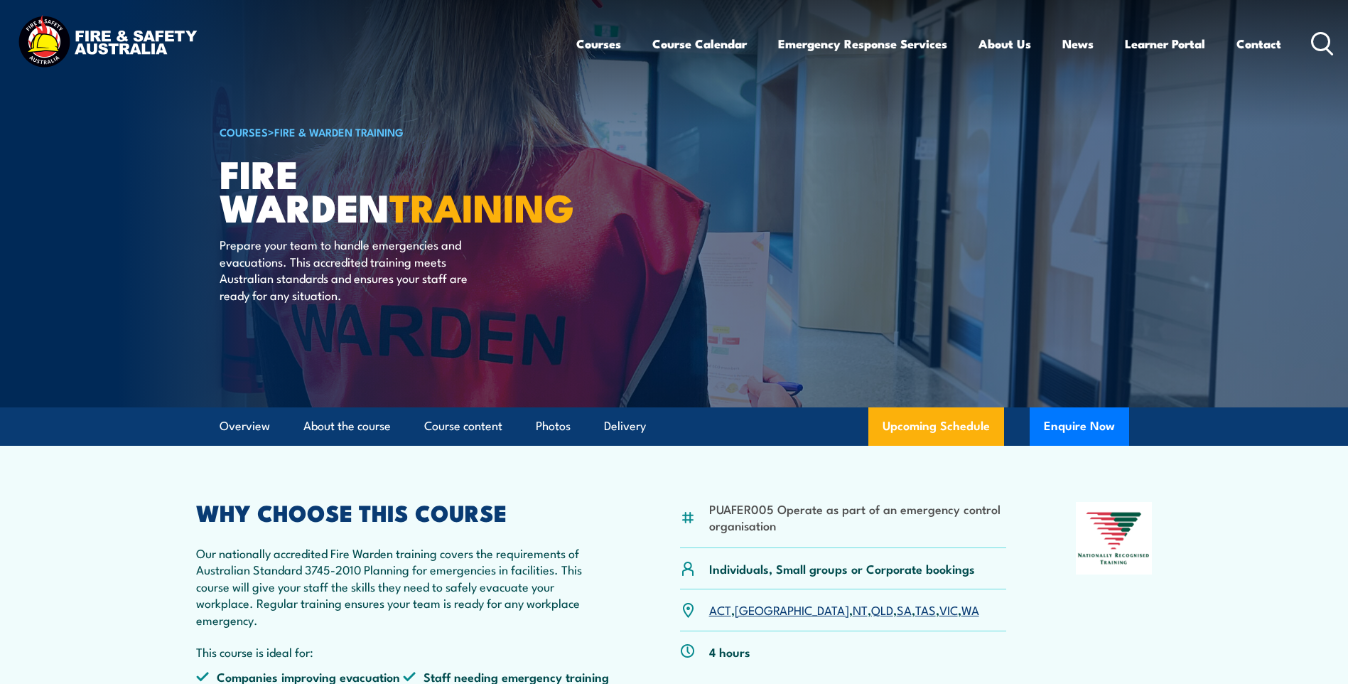
scroll to position [284, 0]
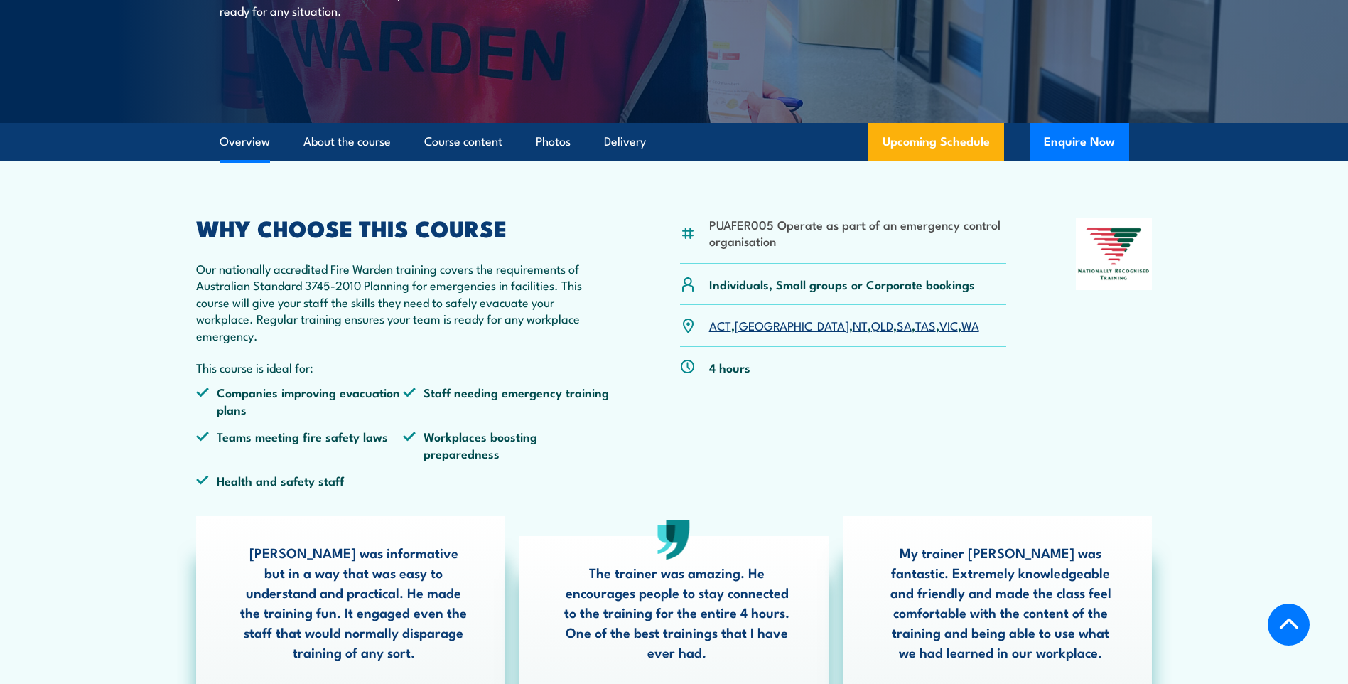
click at [853, 328] on link "NT" at bounding box center [860, 324] width 15 height 17
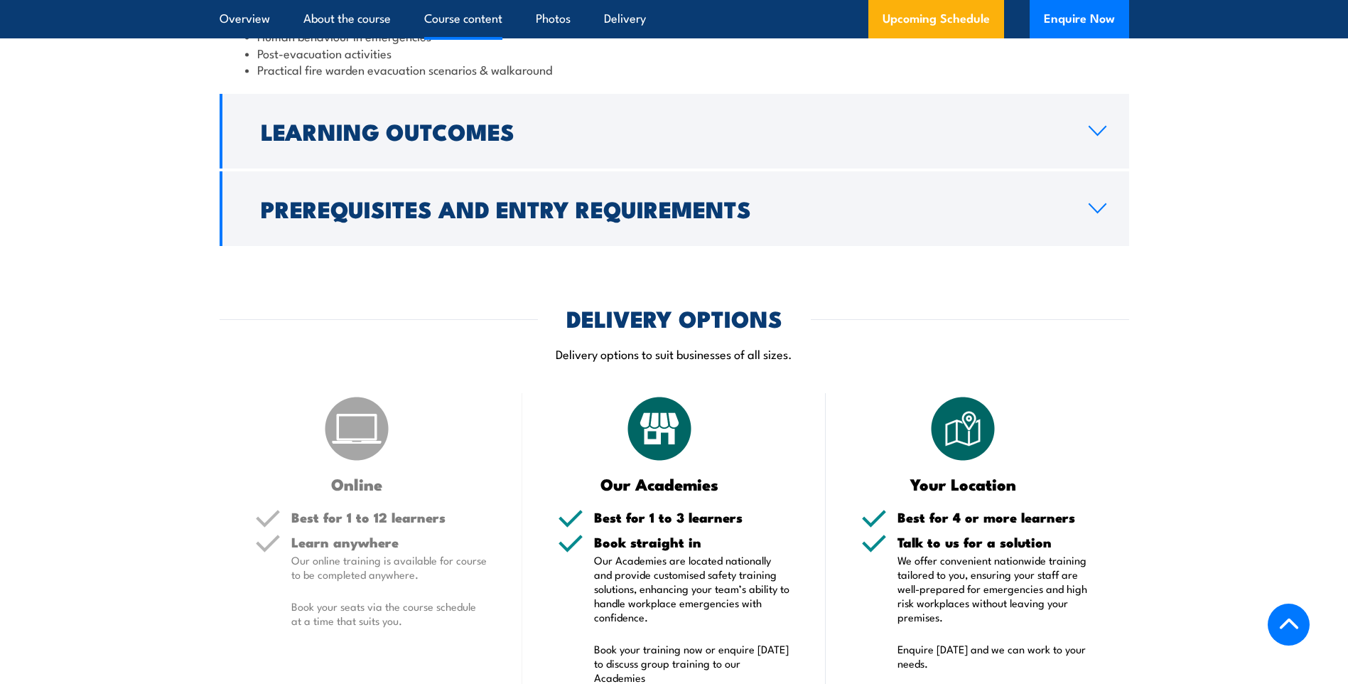
scroll to position [2003, 0]
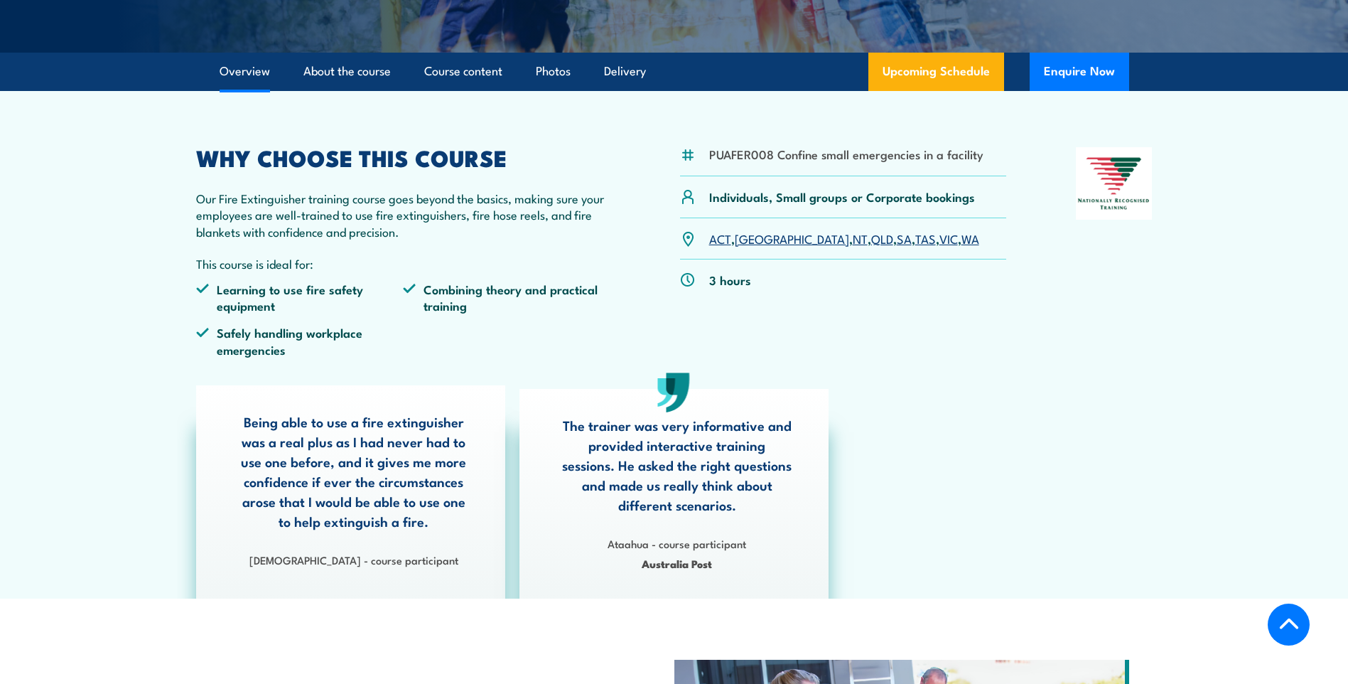
scroll to position [355, 0]
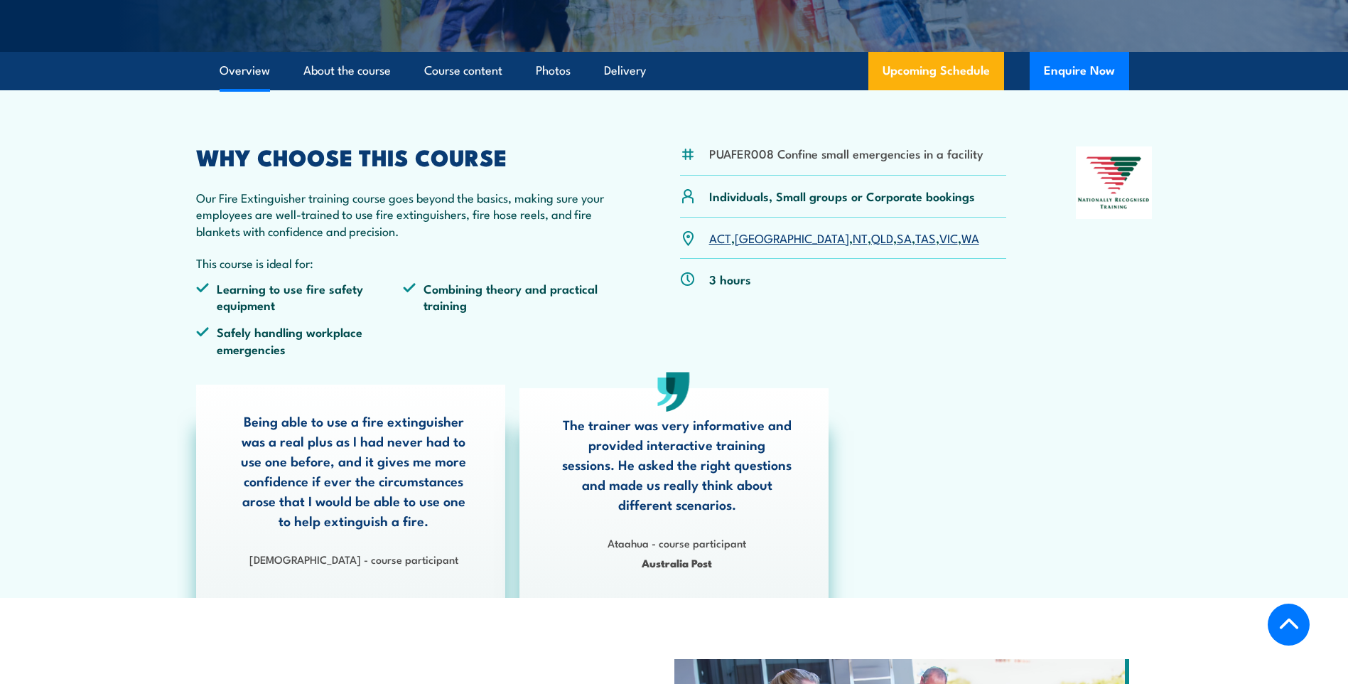
click at [853, 243] on link "NT" at bounding box center [860, 237] width 15 height 17
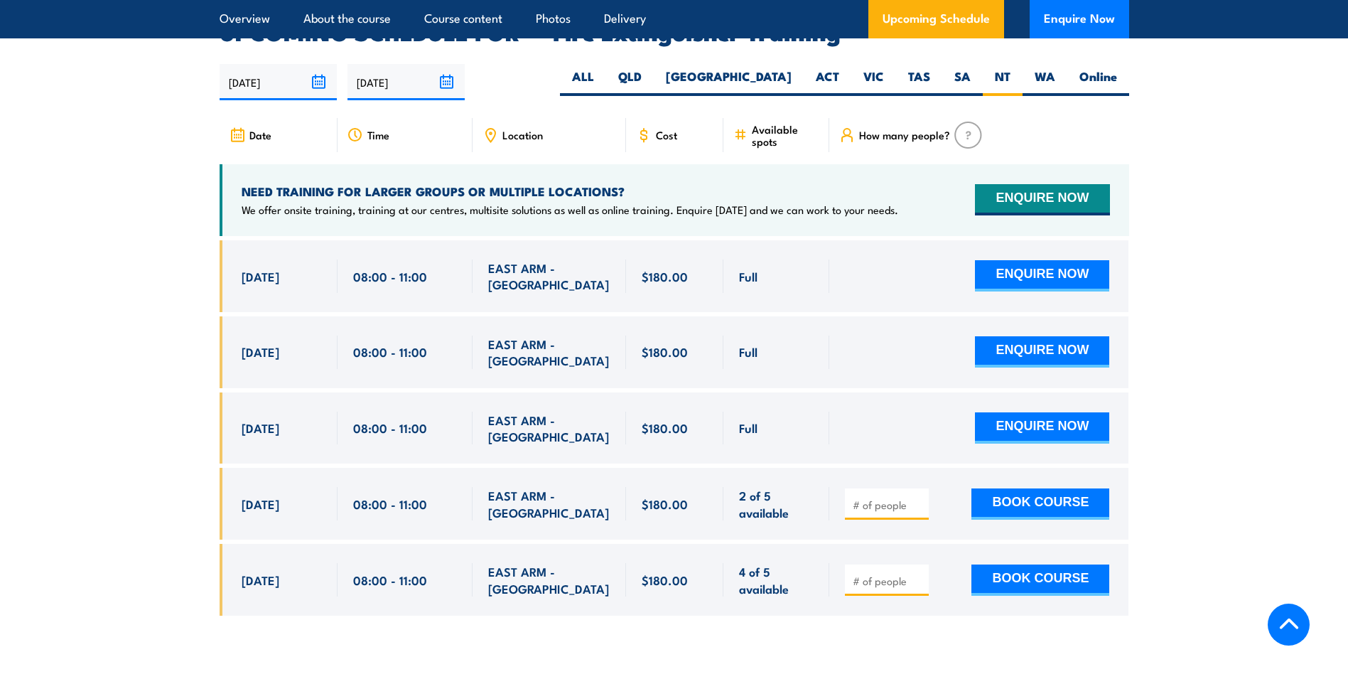
scroll to position [2385, 0]
